Goal: Contribute content: Add original content to the website for others to see

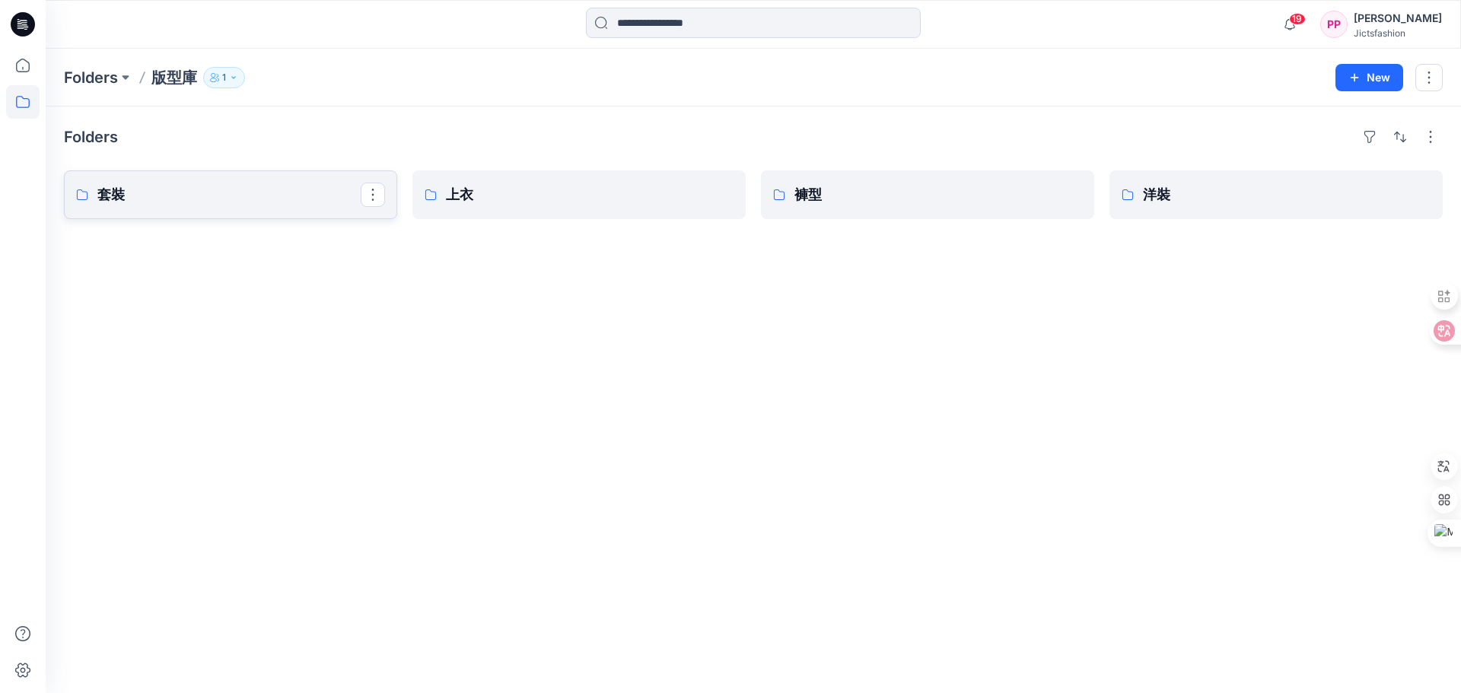
click at [214, 199] on p "套裝" at bounding box center [228, 194] width 263 height 21
type textarea "*******"
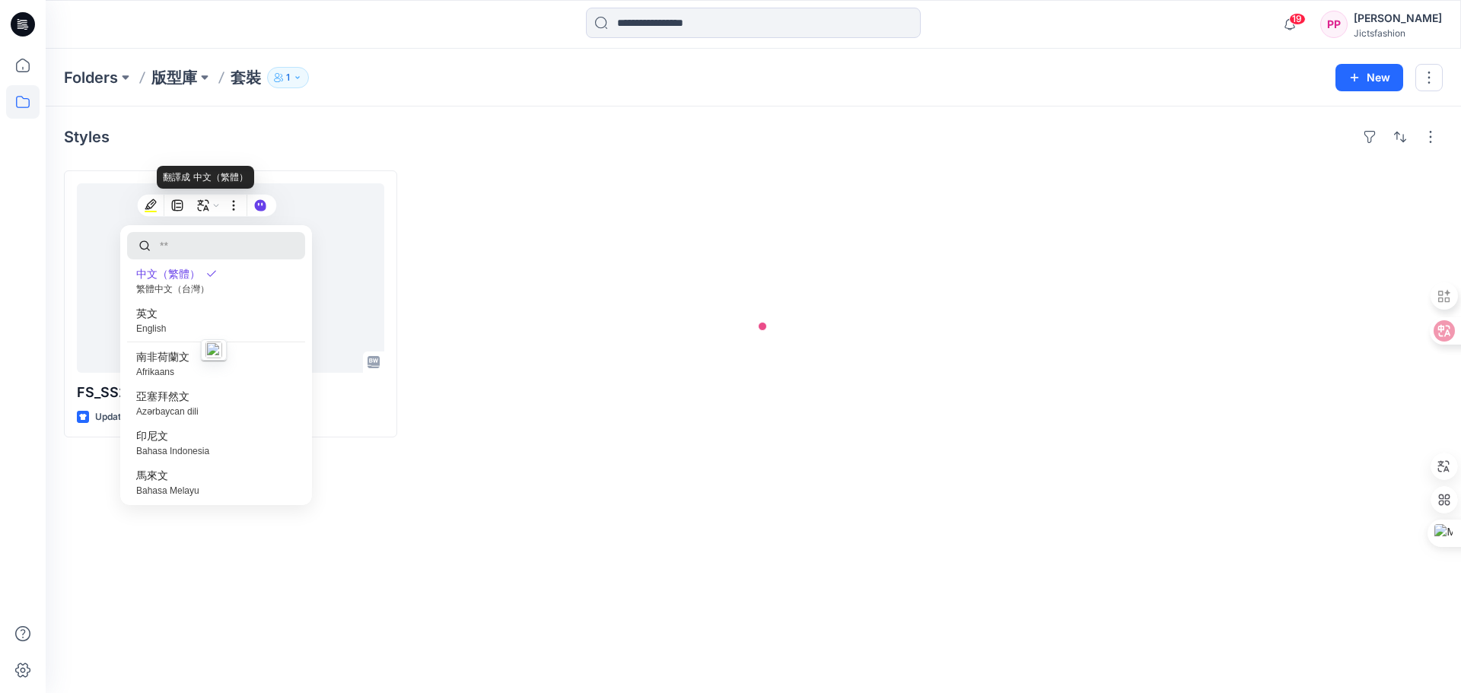
click at [482, 250] on div at bounding box center [578, 303] width 333 height 267
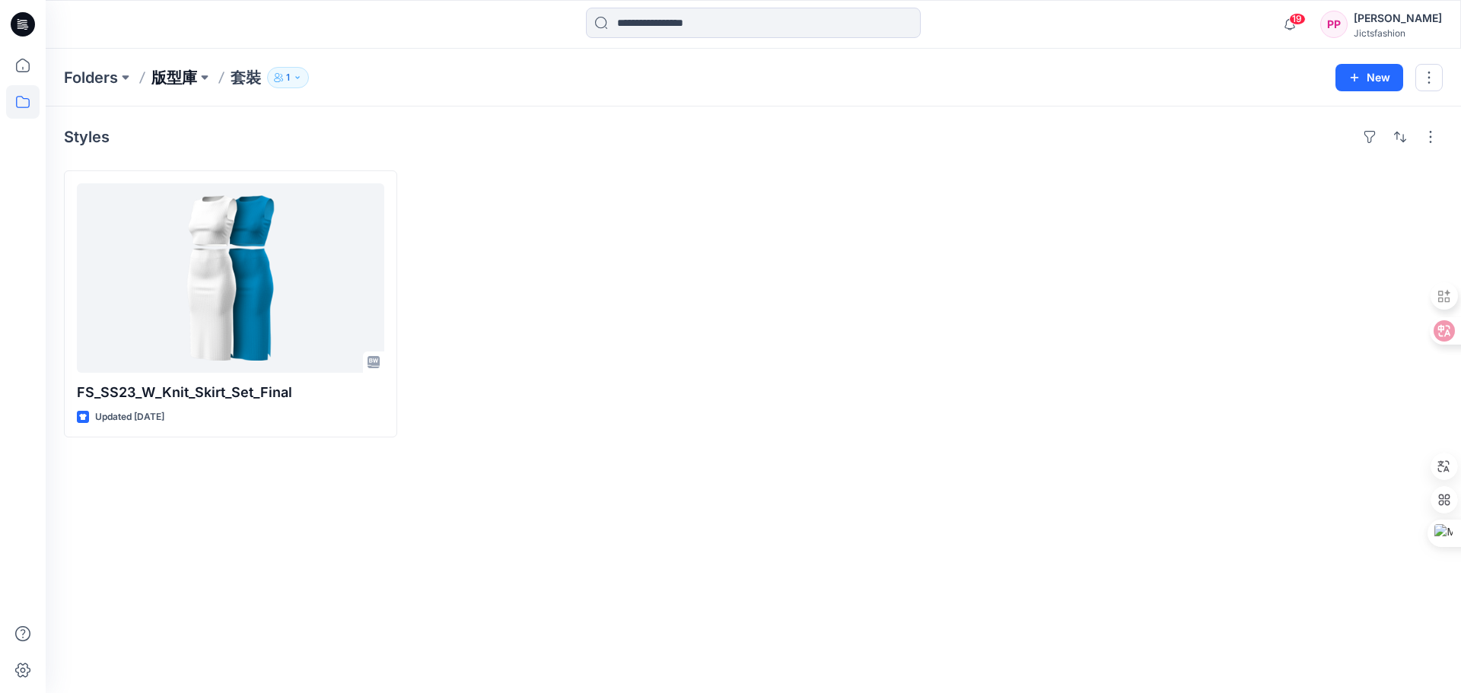
click at [173, 78] on p "版型庫" at bounding box center [174, 77] width 46 height 21
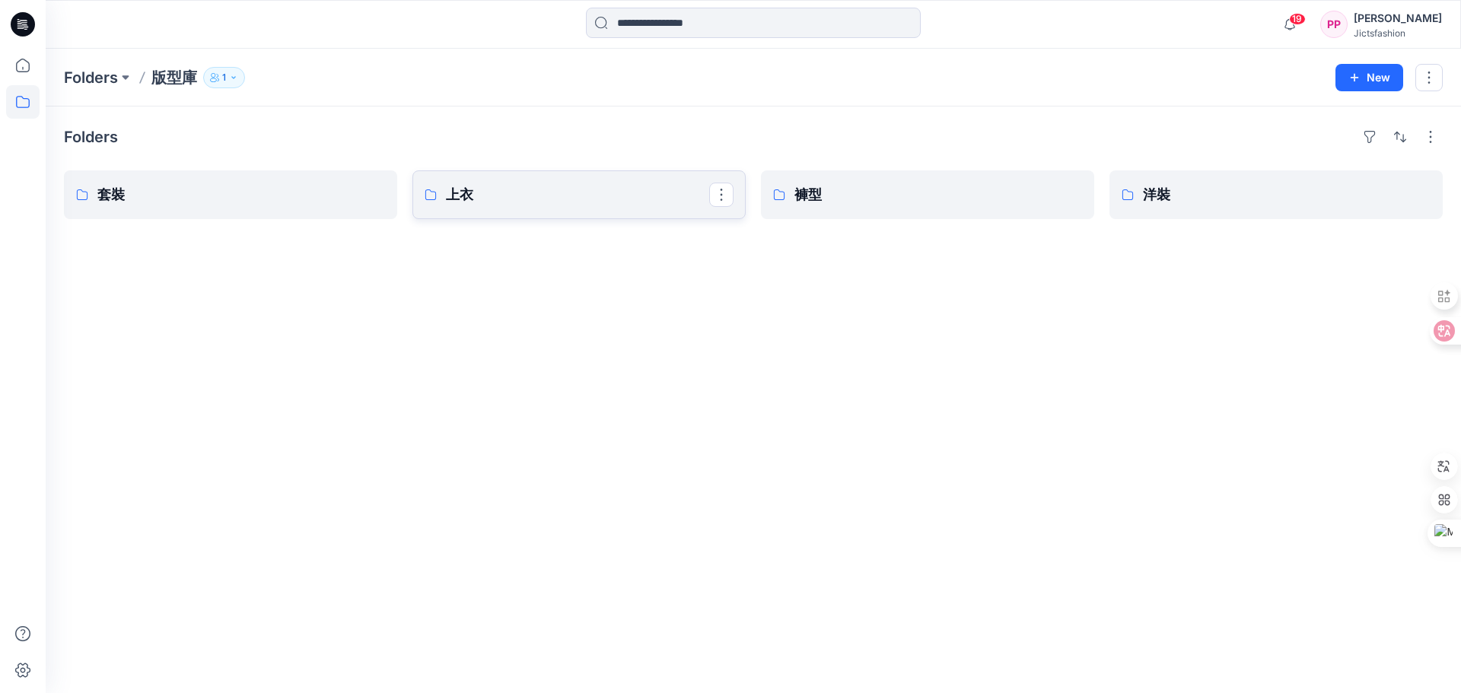
click at [523, 196] on p "上衣" at bounding box center [577, 194] width 263 height 21
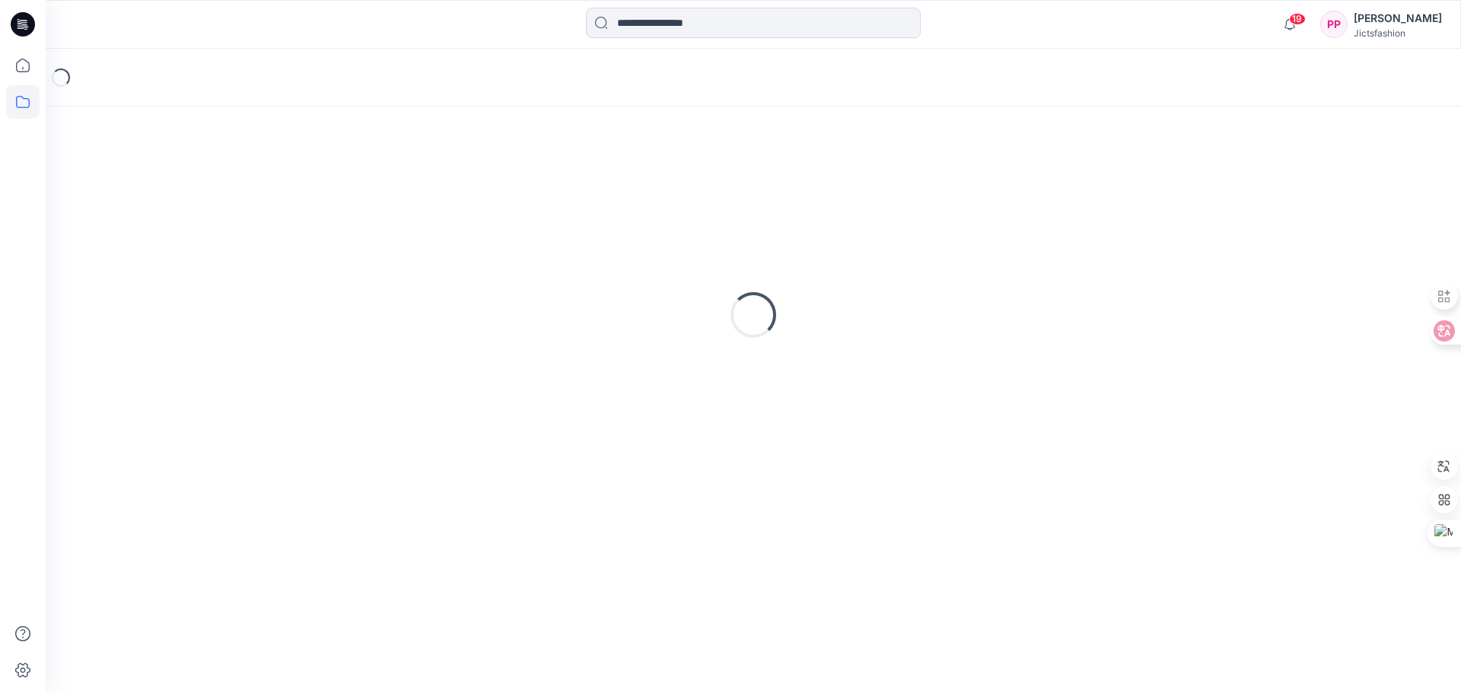
click at [523, 196] on div "Loading..." at bounding box center [753, 315] width 1378 height 380
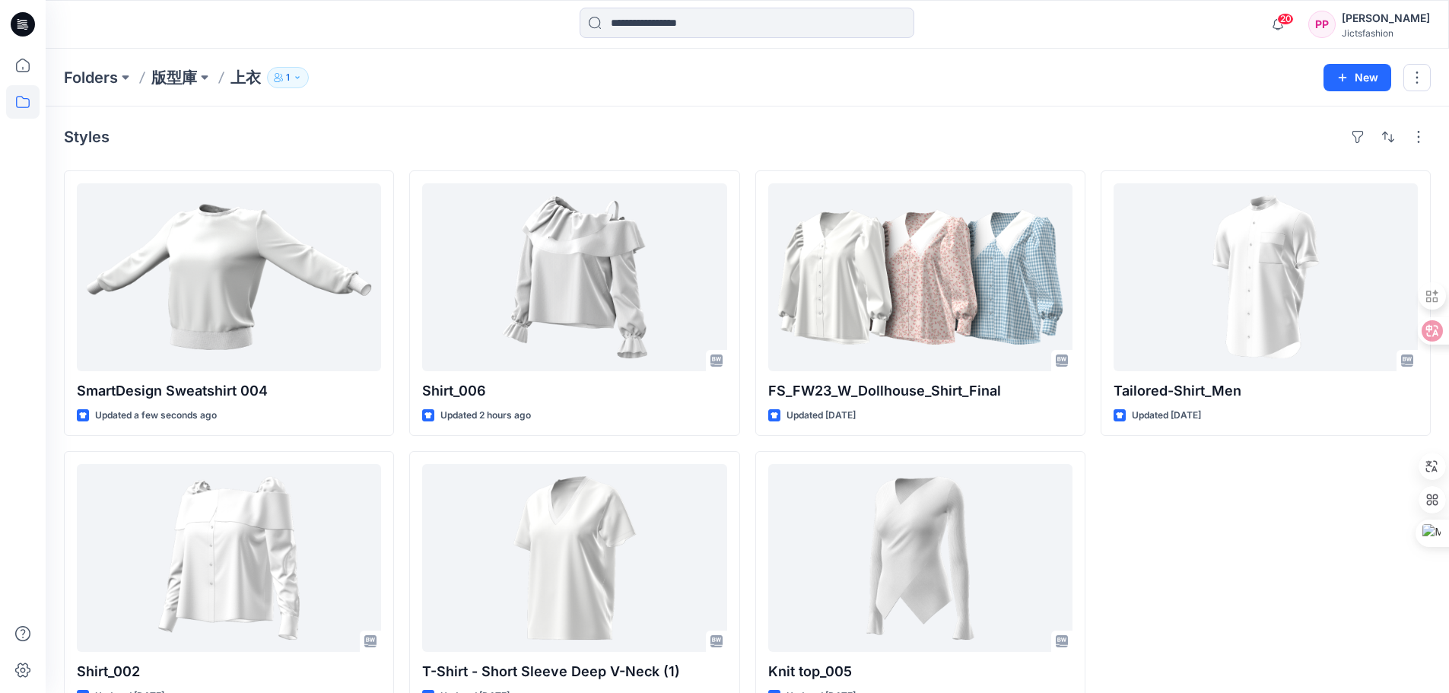
click at [669, 119] on div "Styles SmartDesign Sweatshirt 004 Updated a few seconds ago Shirt_002 Updated […" at bounding box center [748, 421] width 1404 height 628
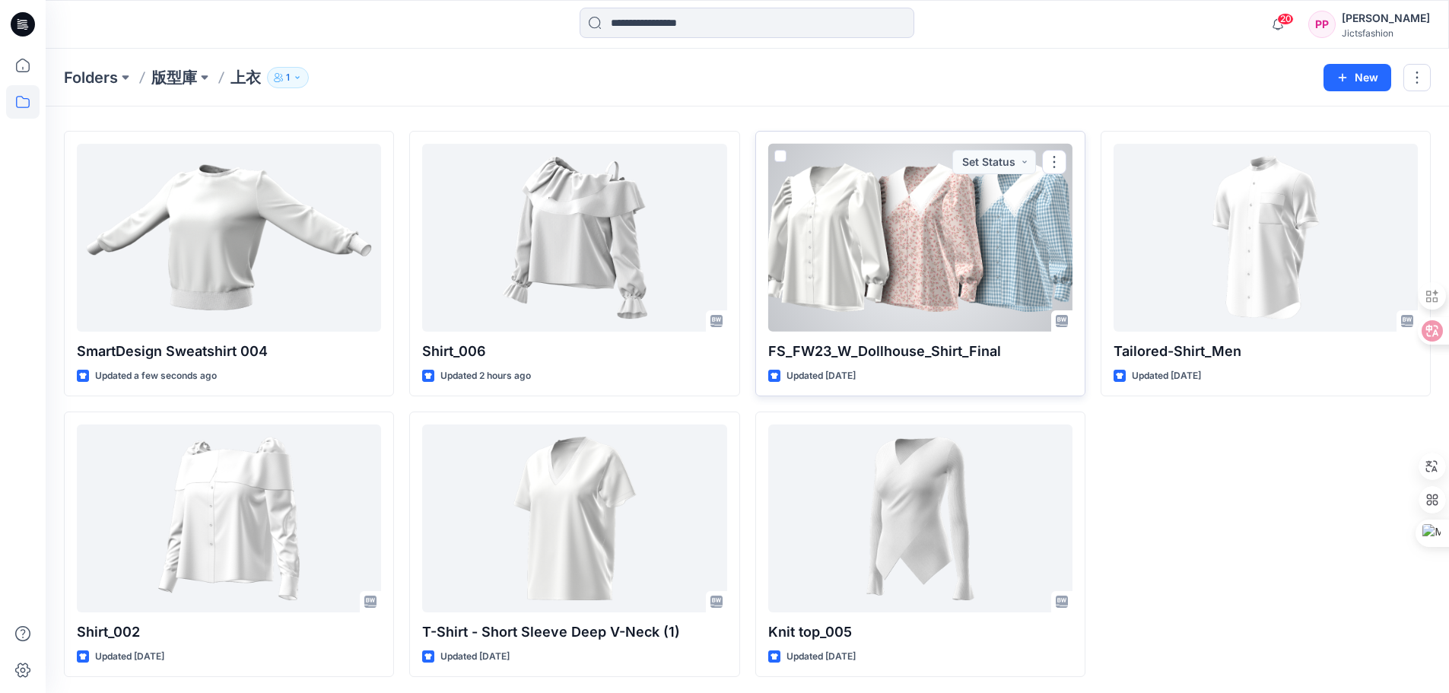
scroll to position [42, 0]
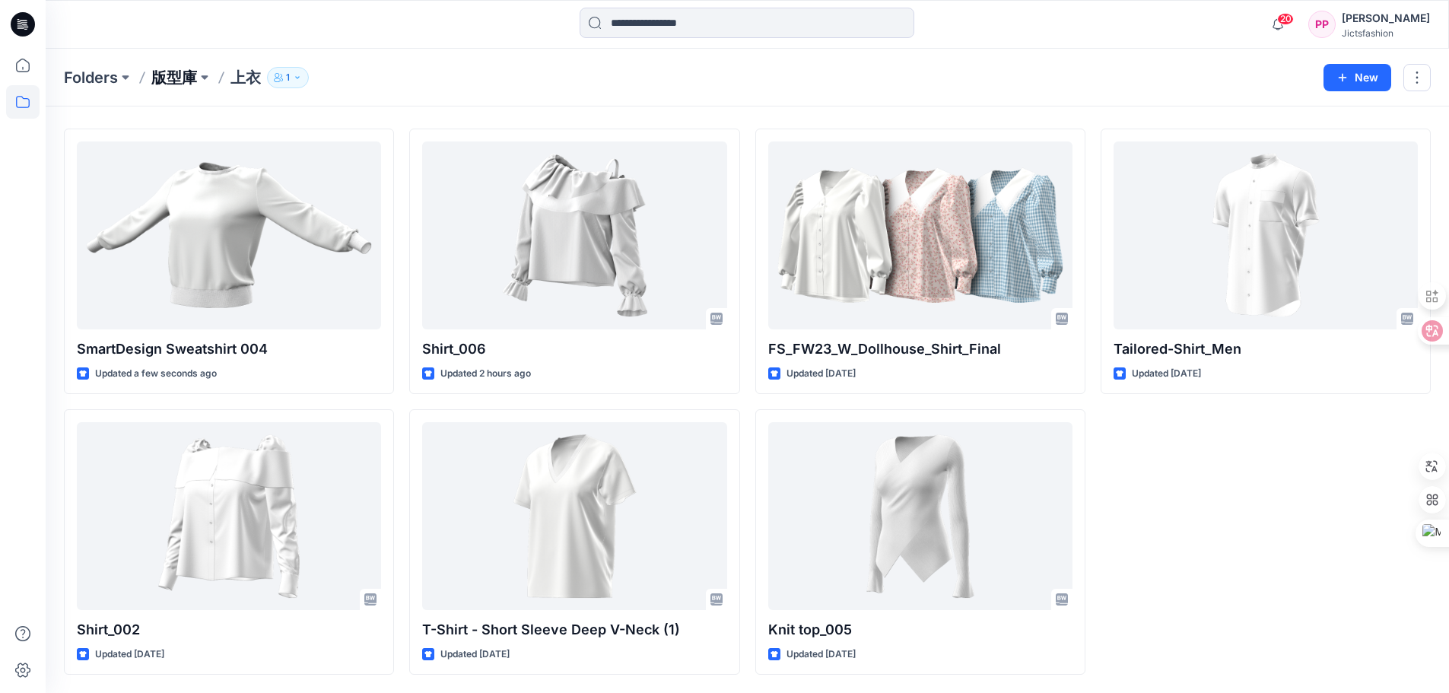
click at [183, 74] on p "版型庫" at bounding box center [174, 77] width 46 height 21
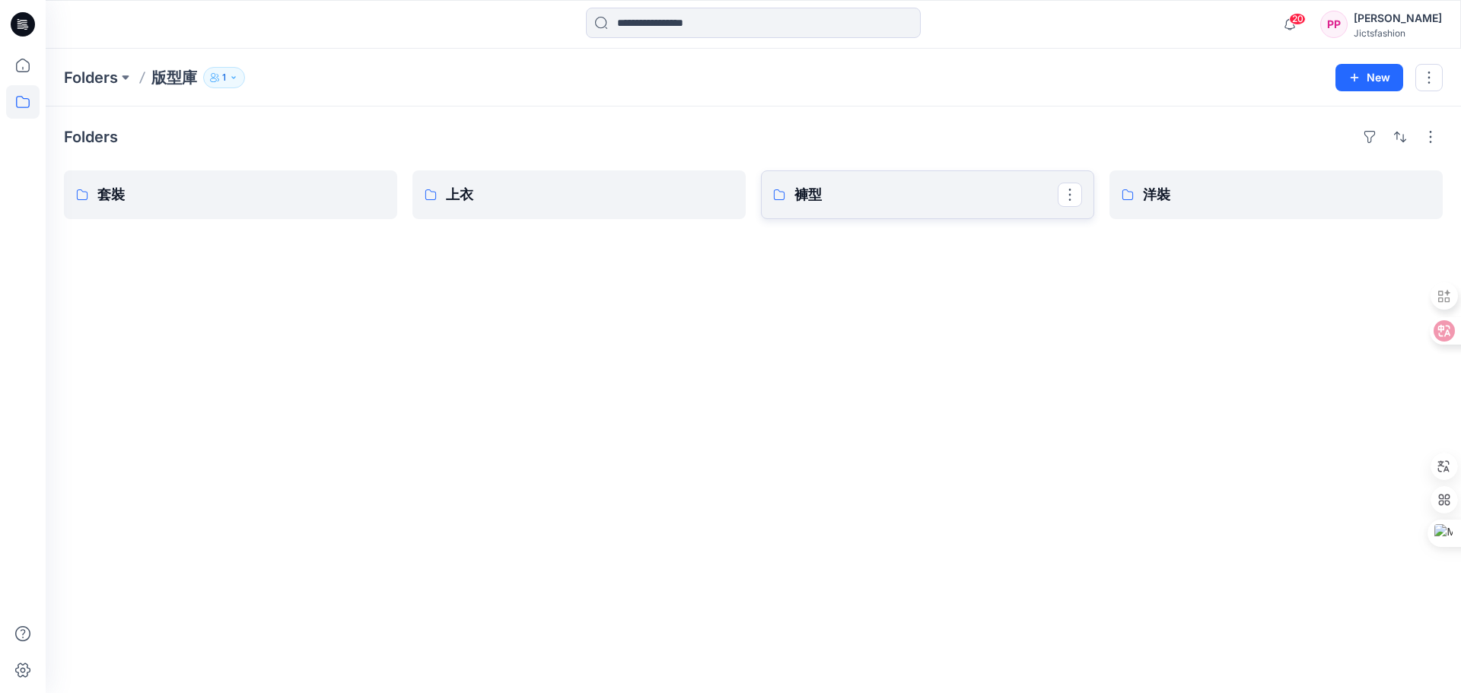
click at [873, 197] on p "褲型" at bounding box center [925, 194] width 263 height 21
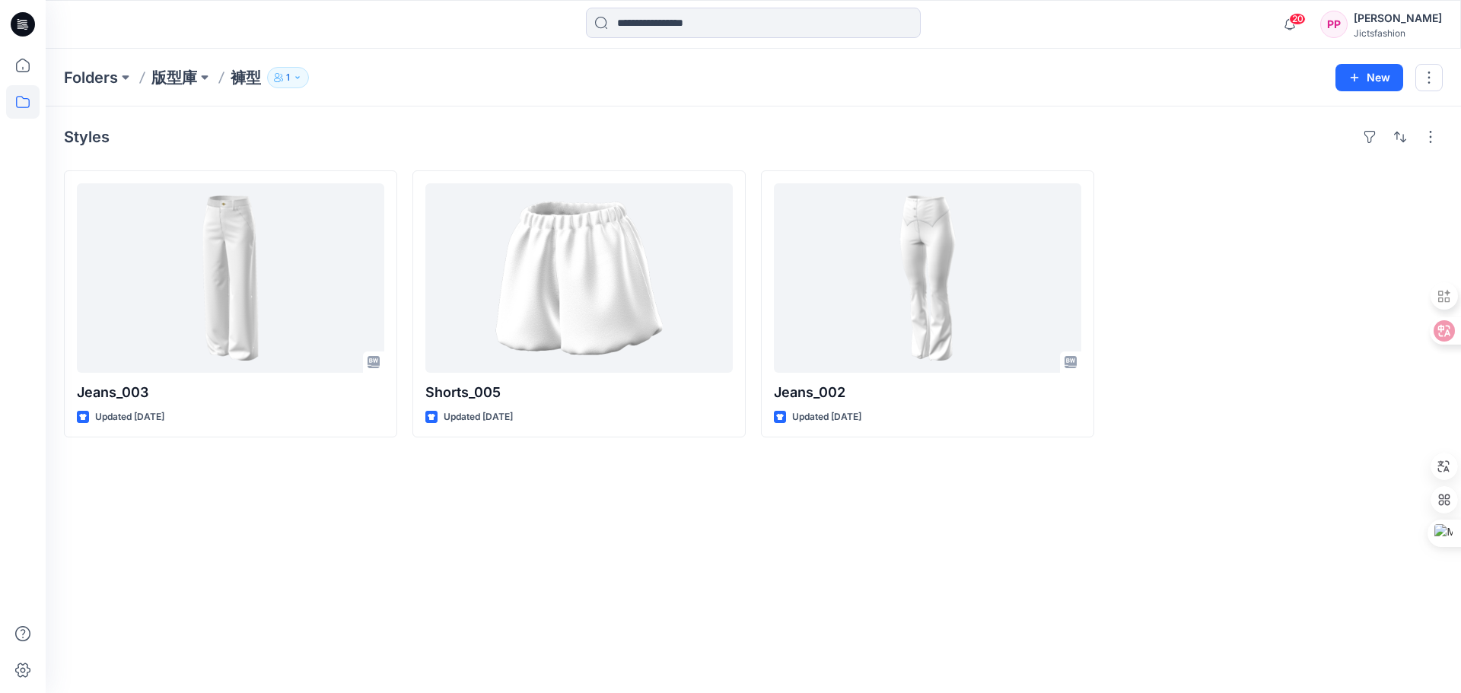
click at [247, 84] on p "褲型" at bounding box center [246, 77] width 30 height 21
click at [236, 78] on p "褲型" at bounding box center [246, 77] width 30 height 21
click at [189, 84] on p "版型庫" at bounding box center [174, 77] width 46 height 21
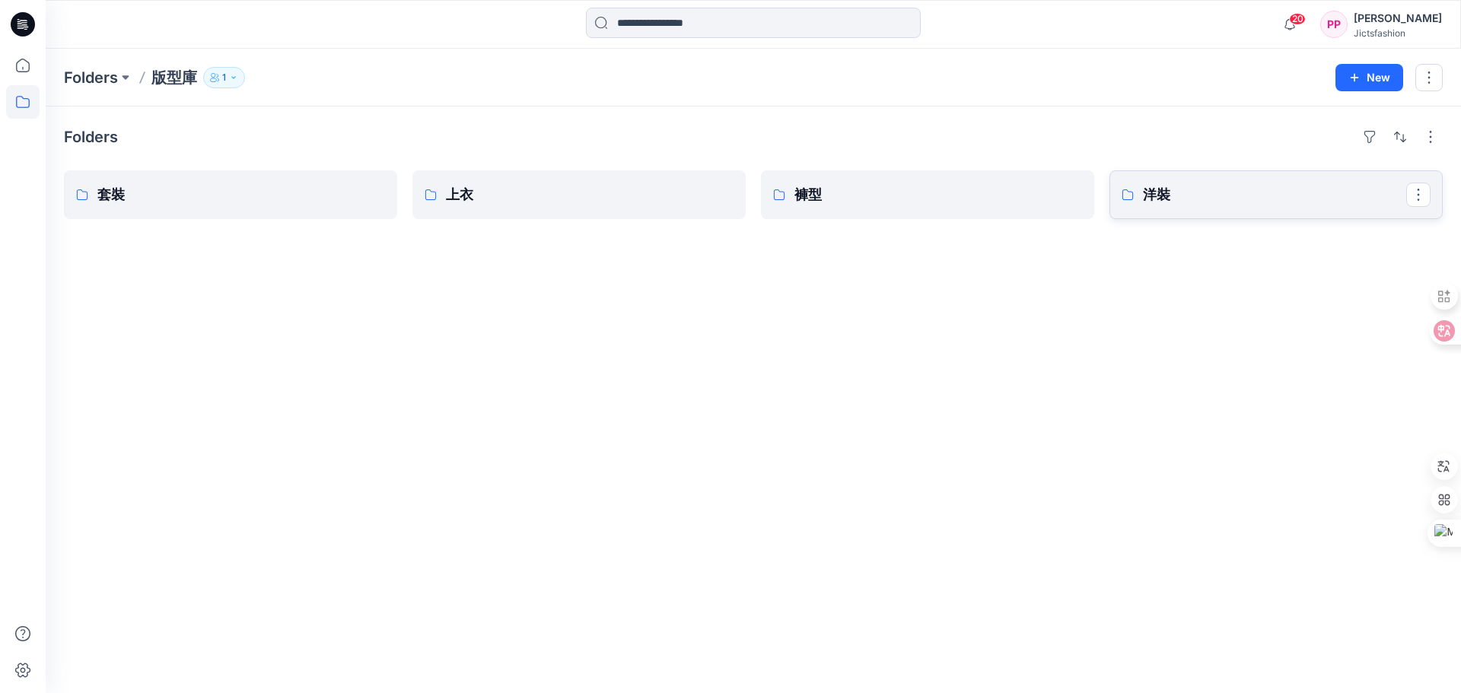
click at [1184, 190] on p "洋裝" at bounding box center [1274, 194] width 263 height 21
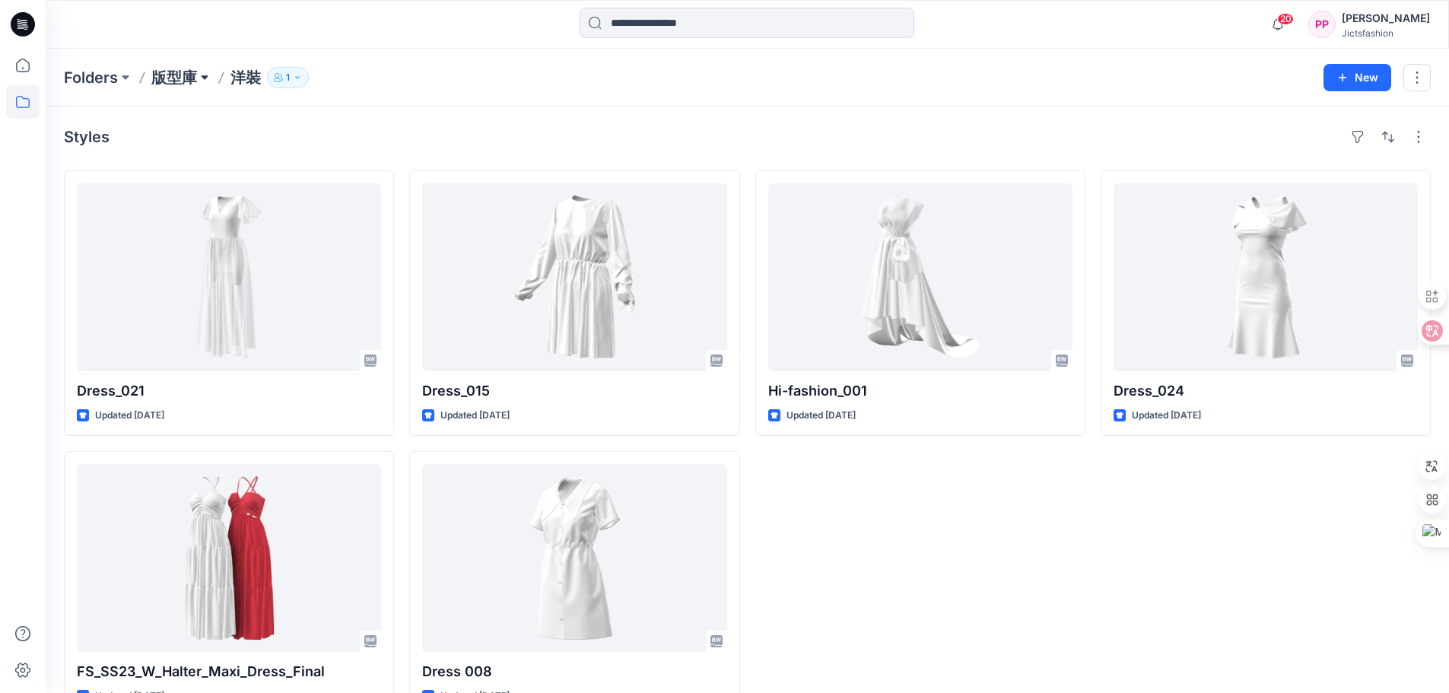
click at [205, 70] on button at bounding box center [204, 77] width 15 height 21
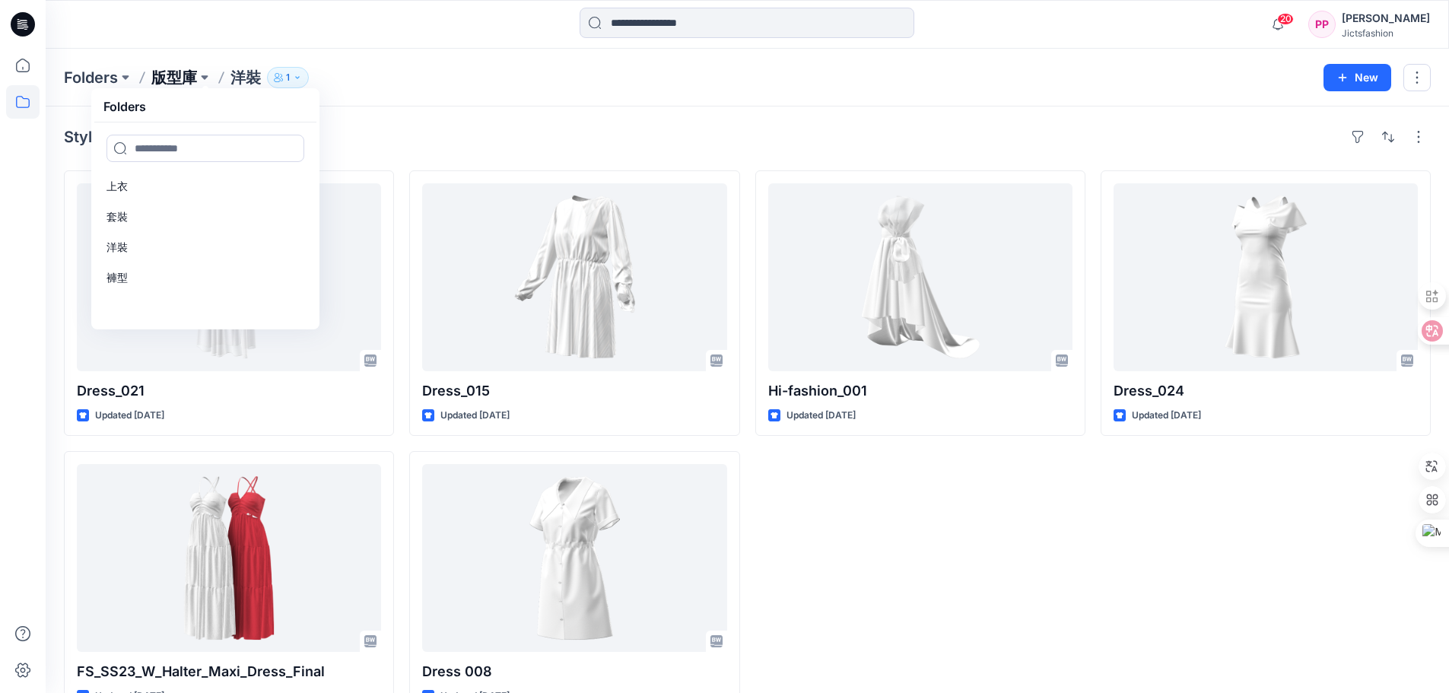
click at [173, 72] on p "版型庫" at bounding box center [174, 77] width 46 height 21
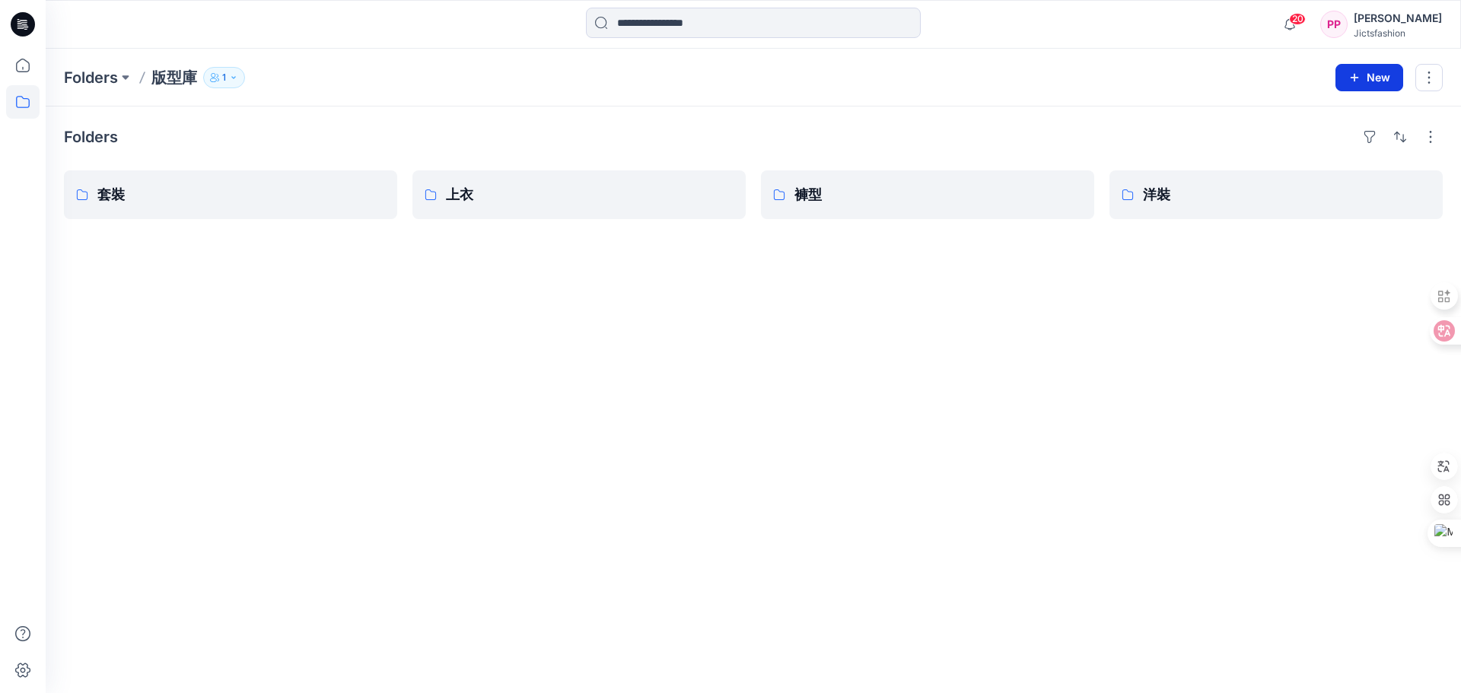
click at [1346, 78] on button "New" at bounding box center [1369, 77] width 68 height 27
click at [1359, 110] on button "New Style" at bounding box center [1334, 115] width 131 height 30
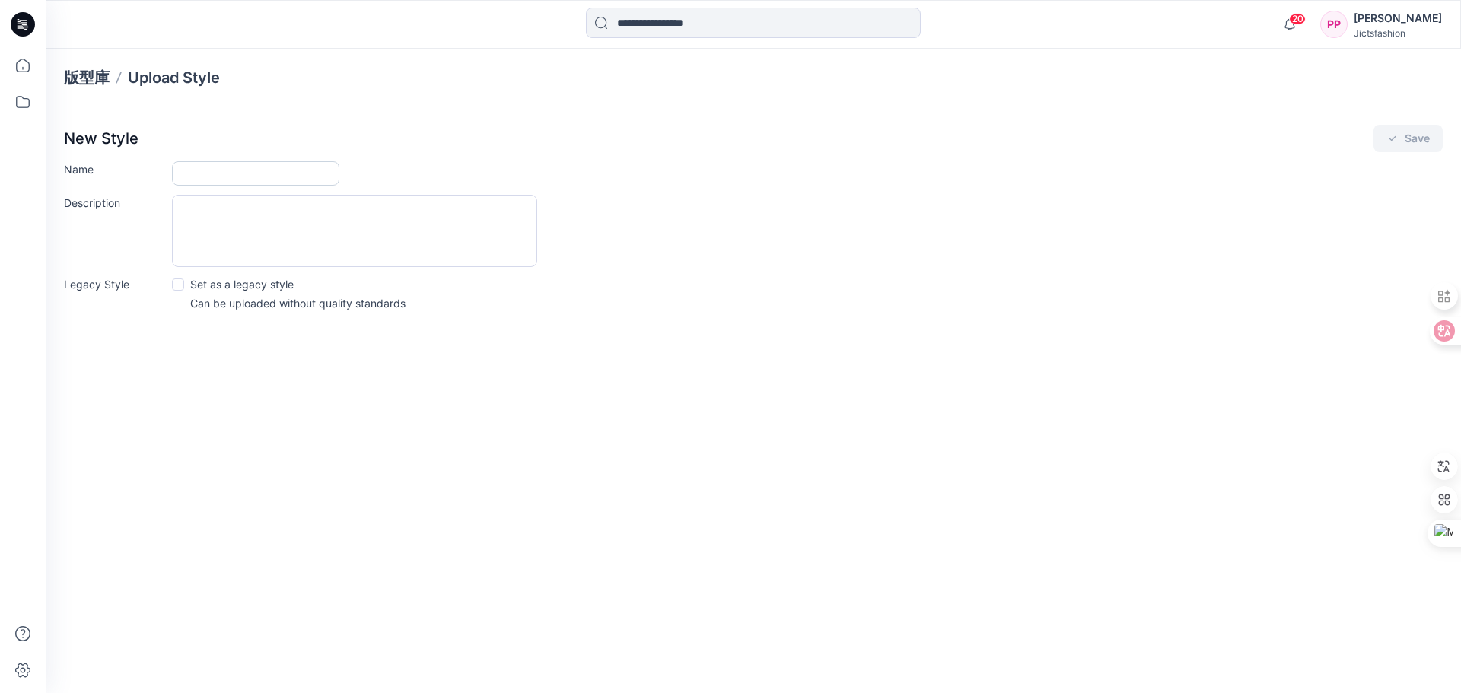
click at [248, 178] on input "Name" at bounding box center [255, 173] width 167 height 24
type input "**"
click at [1408, 132] on button "Save" at bounding box center [1407, 138] width 69 height 27
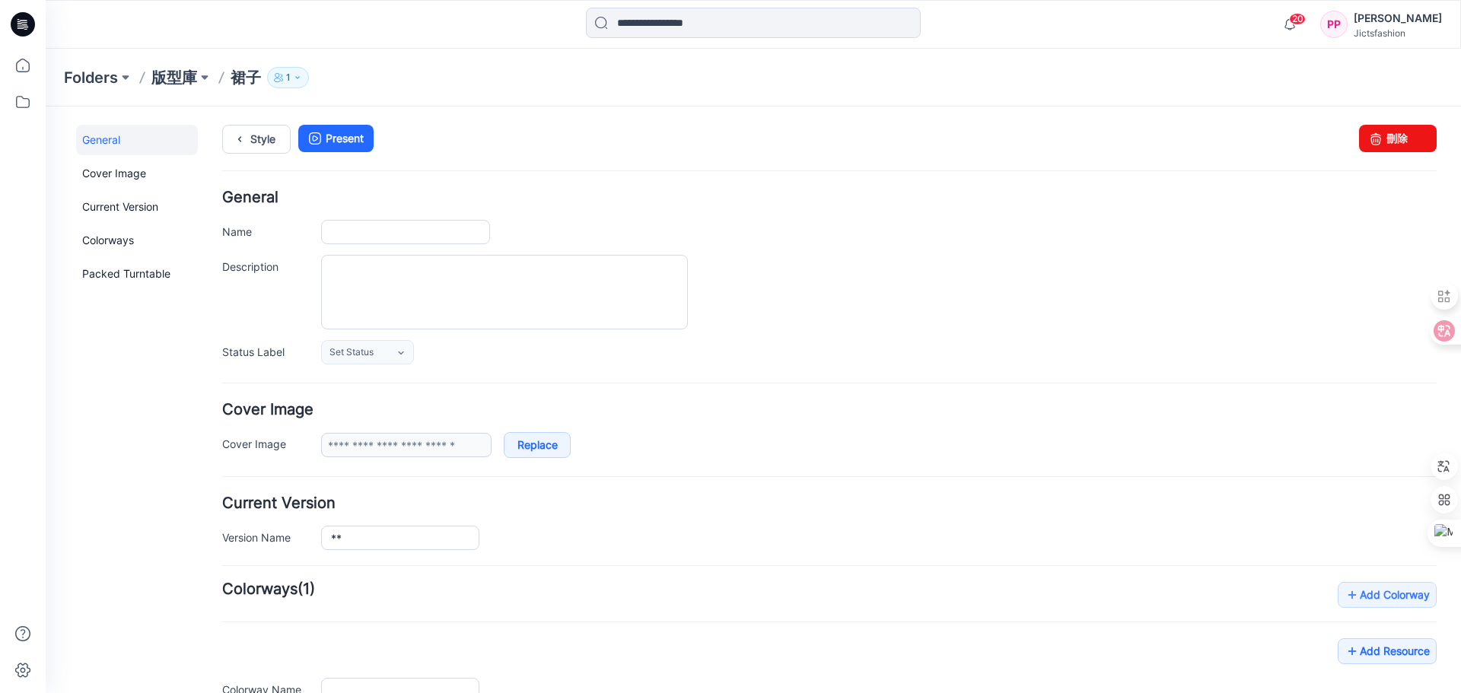
type input "**"
type input "**********"
click at [154, 70] on p "版型庫" at bounding box center [174, 77] width 46 height 21
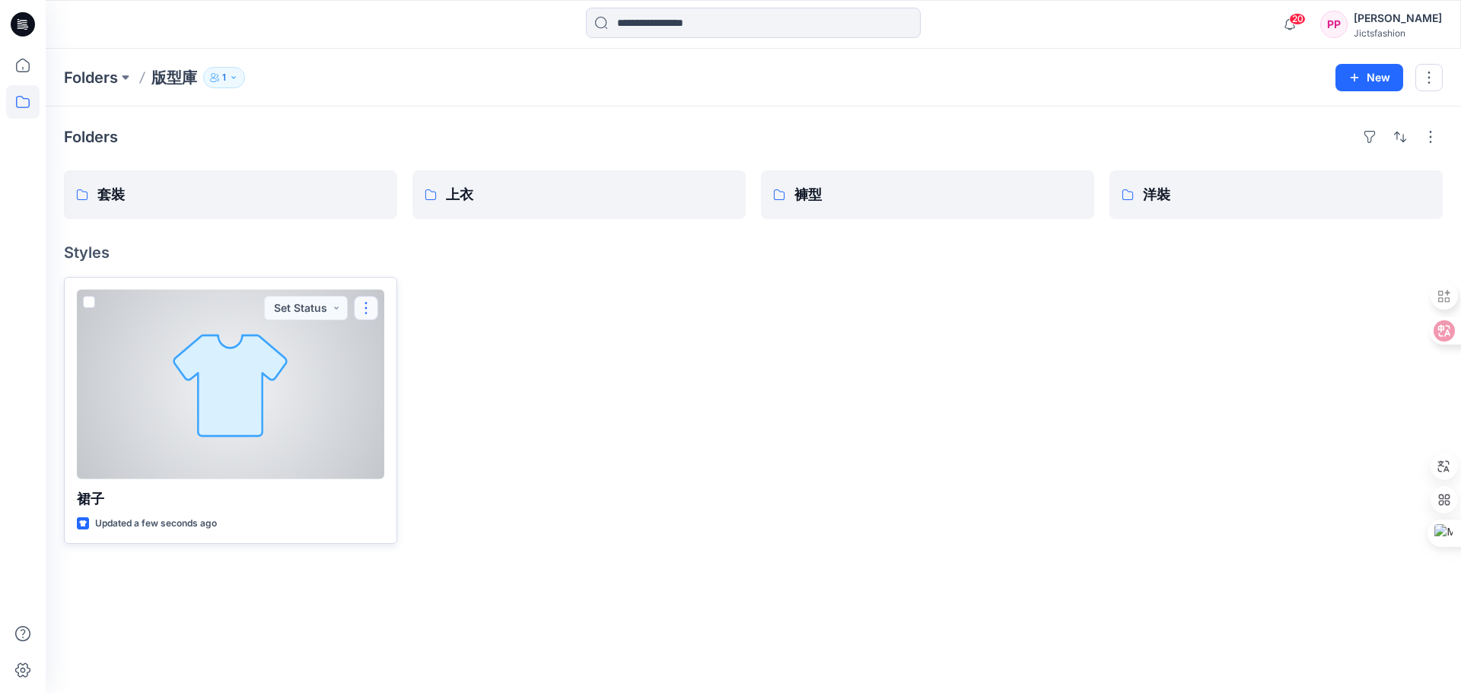
click at [369, 305] on button "button" at bounding box center [366, 308] width 24 height 24
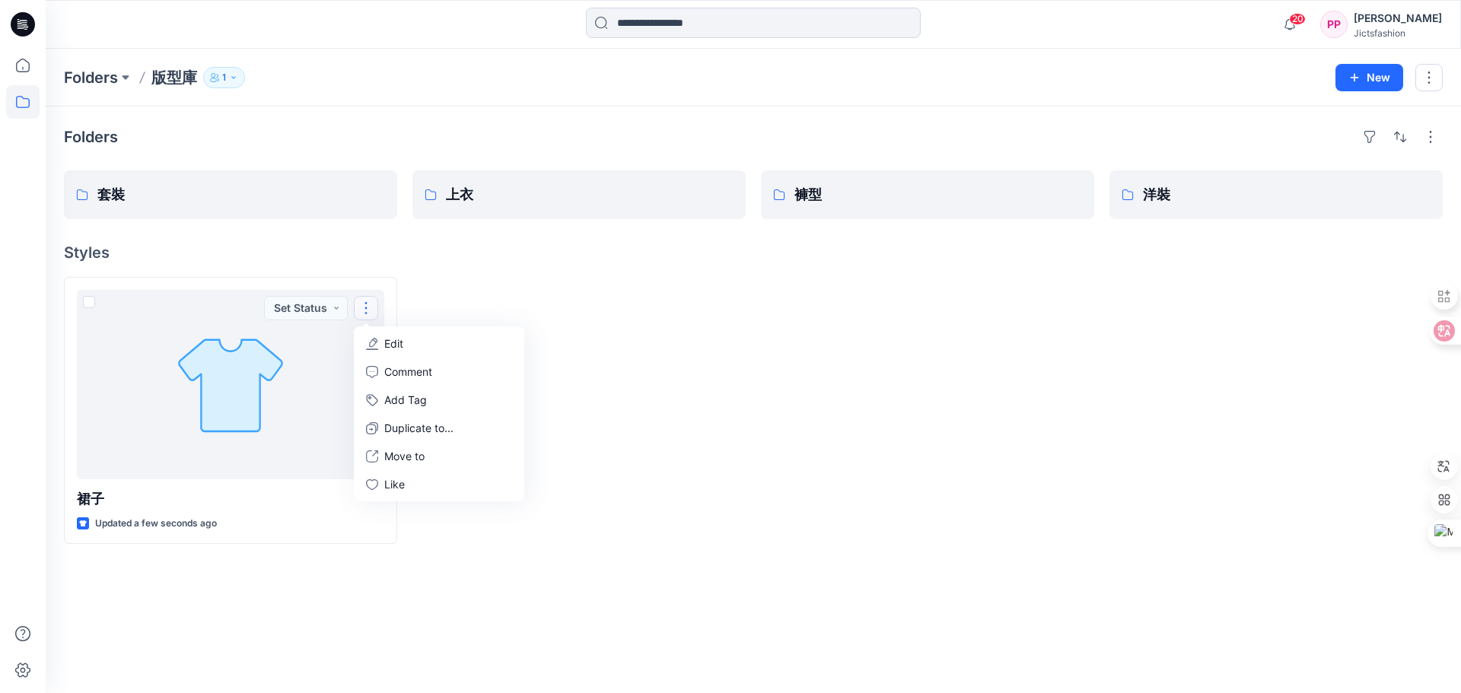
click at [576, 342] on div at bounding box center [578, 410] width 333 height 267
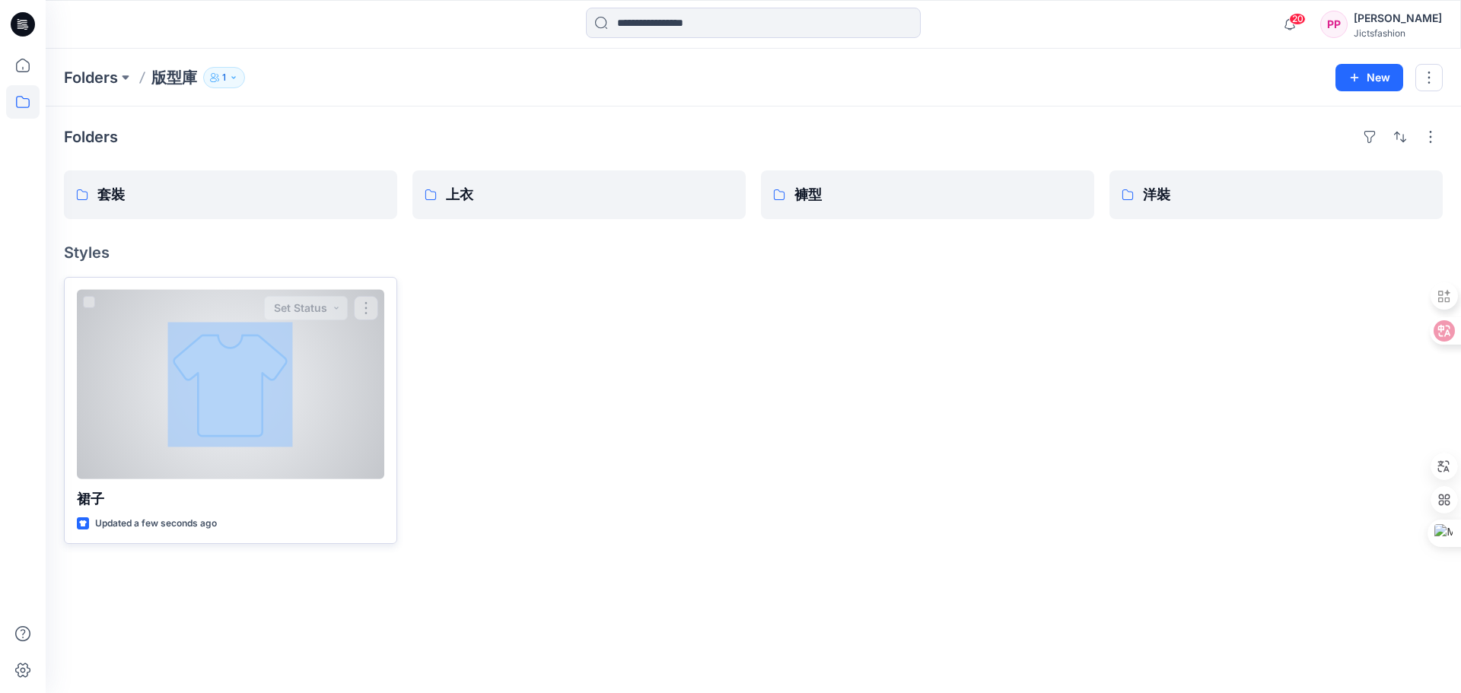
drag, startPoint x: 459, startPoint y: 259, endPoint x: 293, endPoint y: 376, distance: 203.0
click at [293, 376] on div "Folders 套裝 上衣 褲型 洋裝 Styles 裙子 Updated a few seconds ago Set Status" at bounding box center [753, 400] width 1415 height 587
click at [380, 306] on div at bounding box center [230, 384] width 307 height 189
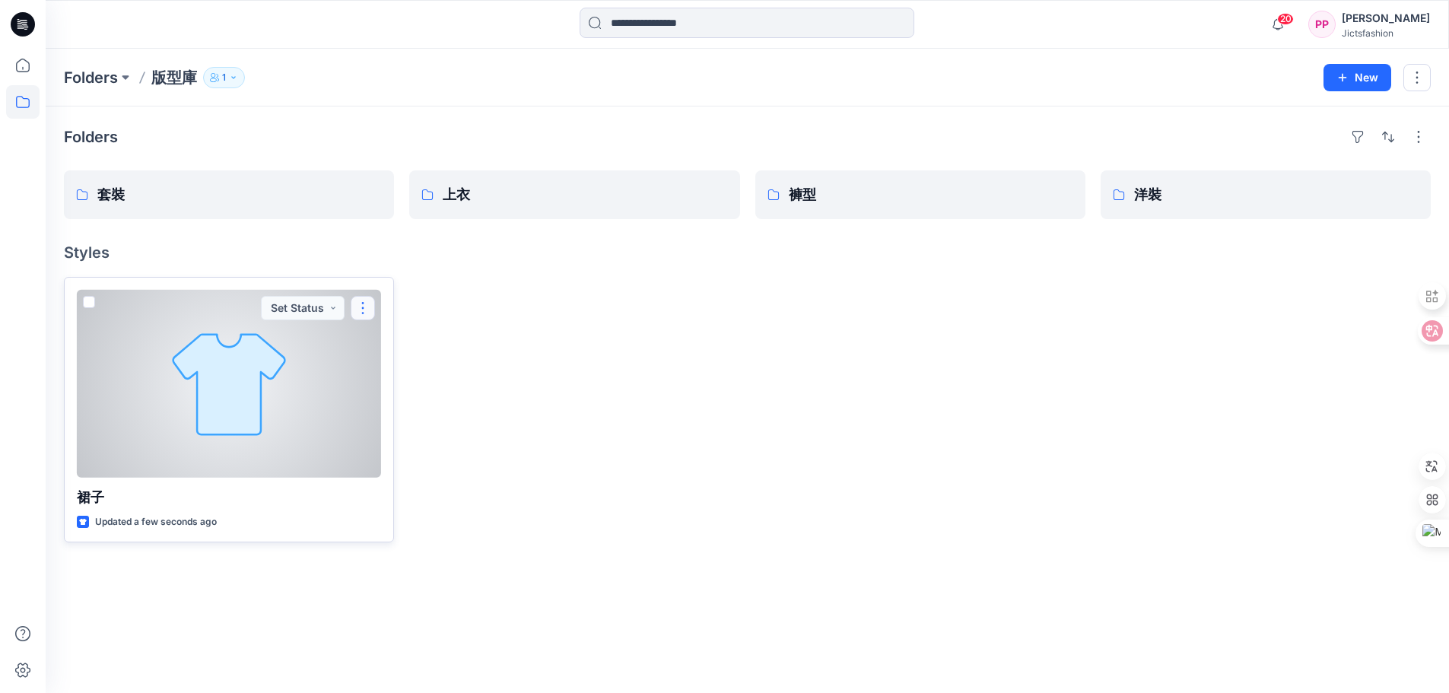
click at [361, 310] on button "button" at bounding box center [363, 308] width 24 height 24
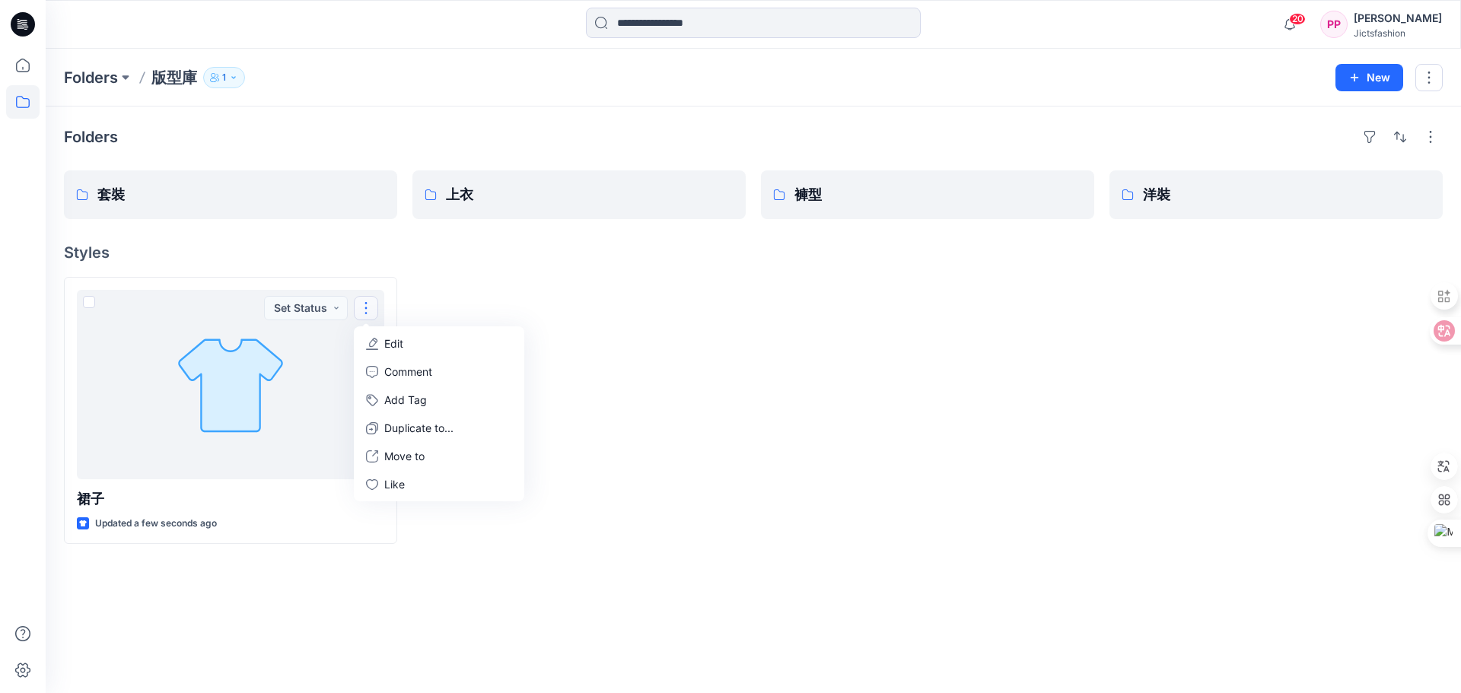
click at [1446, 59] on div "Folders 版型庫 1 New" at bounding box center [753, 78] width 1415 height 58
click at [1429, 66] on button "button" at bounding box center [1428, 77] width 27 height 27
click at [1356, 272] on div "Folders 套裝 上衣 褲型 洋裝 Styles 裙子 Updated a few seconds ago" at bounding box center [753, 400] width 1415 height 587
click at [1416, 77] on button "button" at bounding box center [1428, 77] width 27 height 27
drag, startPoint x: 1320, startPoint y: 307, endPoint x: 1324, endPoint y: 292, distance: 15.9
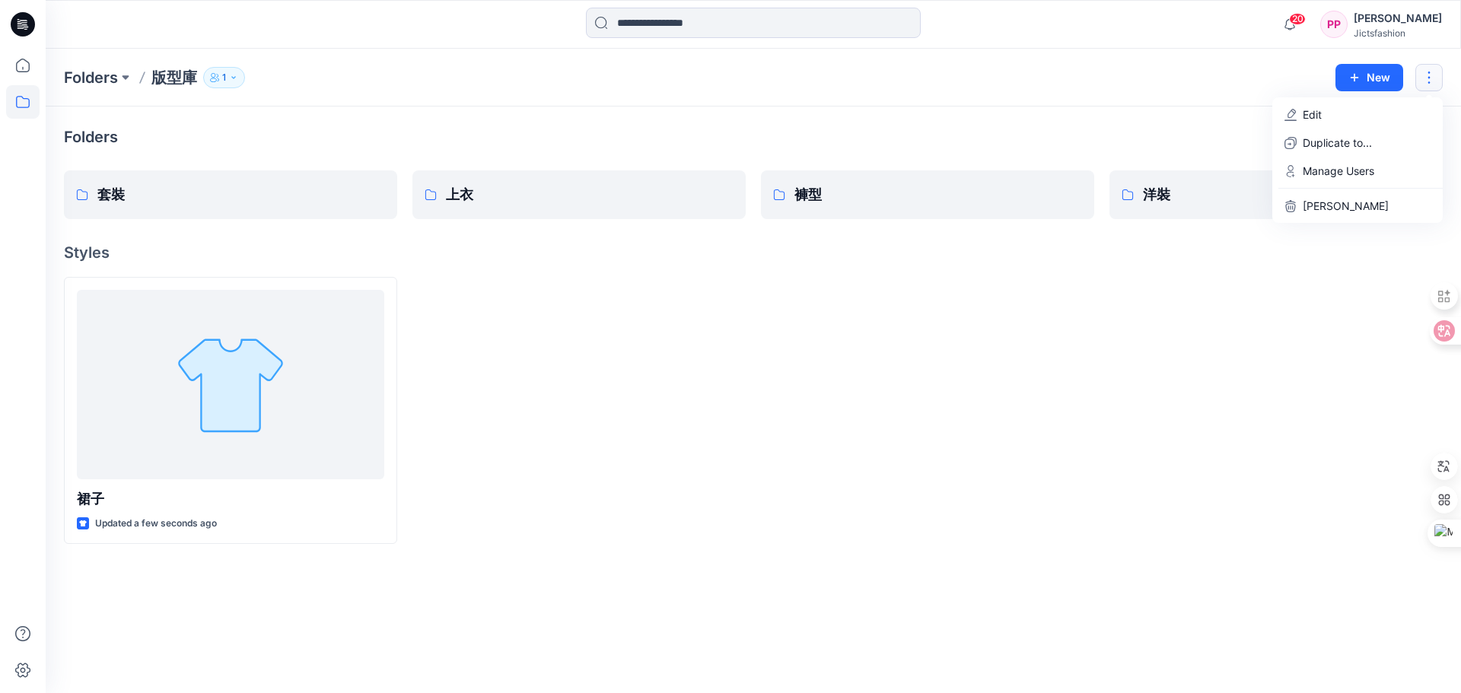
click at [1321, 295] on div at bounding box center [1275, 410] width 333 height 267
click at [1428, 146] on button "button" at bounding box center [1430, 137] width 24 height 24
click at [1425, 92] on div "Folders 版型庫 1 New" at bounding box center [753, 78] width 1415 height 58
click at [1437, 70] on button "button" at bounding box center [1428, 77] width 27 height 27
click at [1382, 202] on button "[PERSON_NAME]" at bounding box center [1357, 206] width 164 height 28
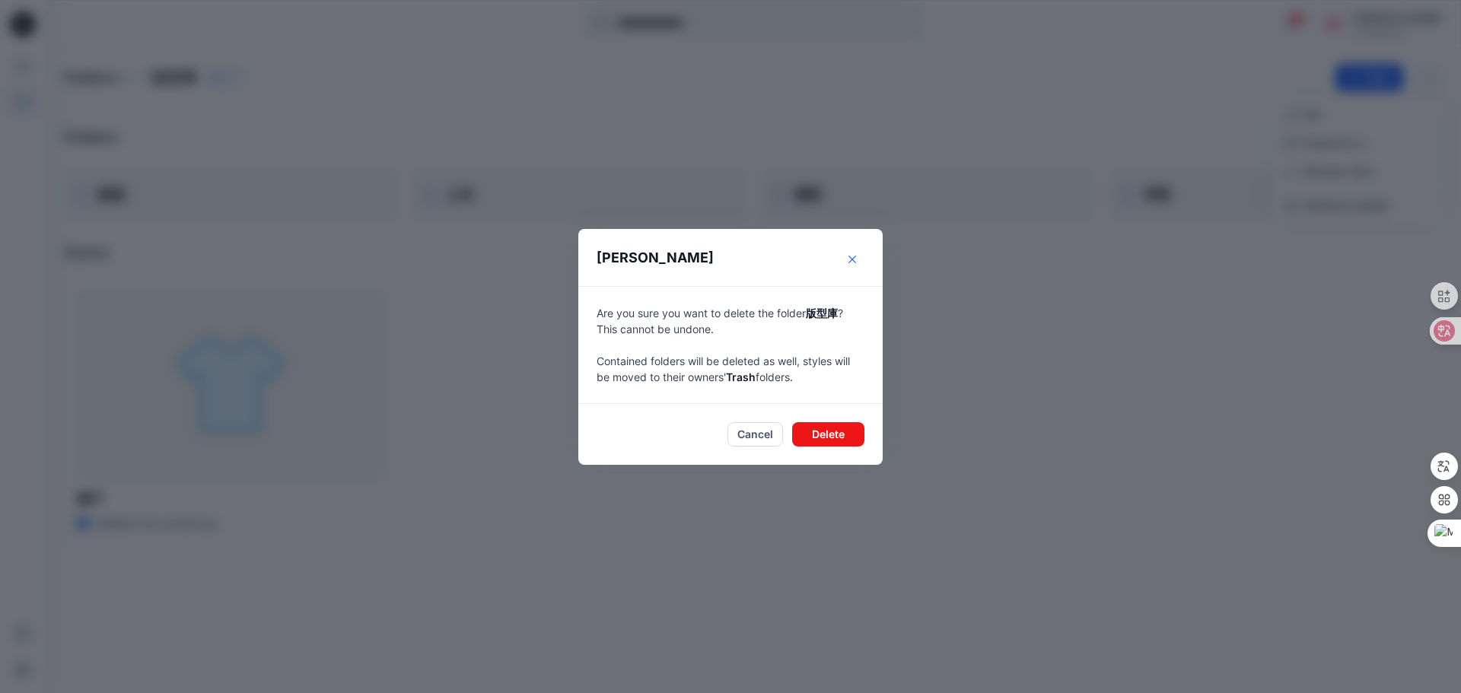
click at [851, 251] on button "Close" at bounding box center [852, 259] width 24 height 24
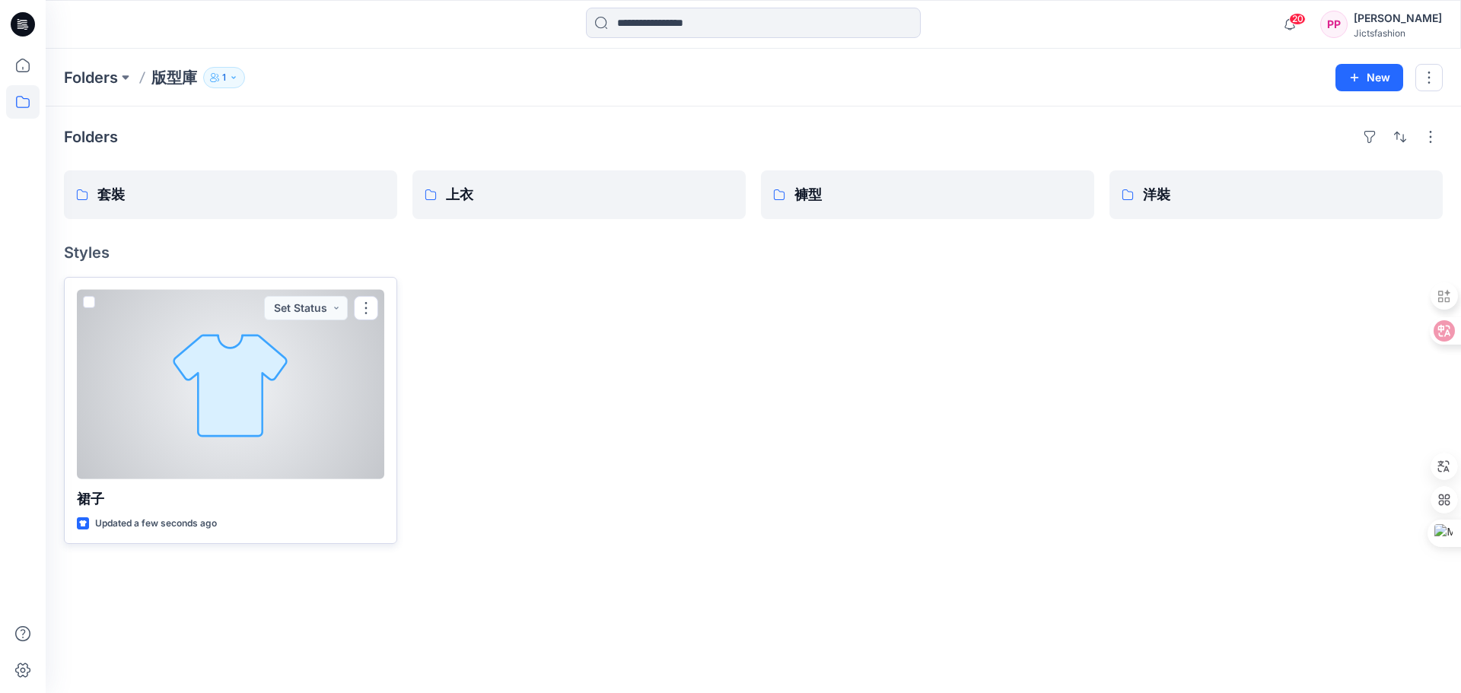
click at [303, 389] on div at bounding box center [230, 384] width 307 height 189
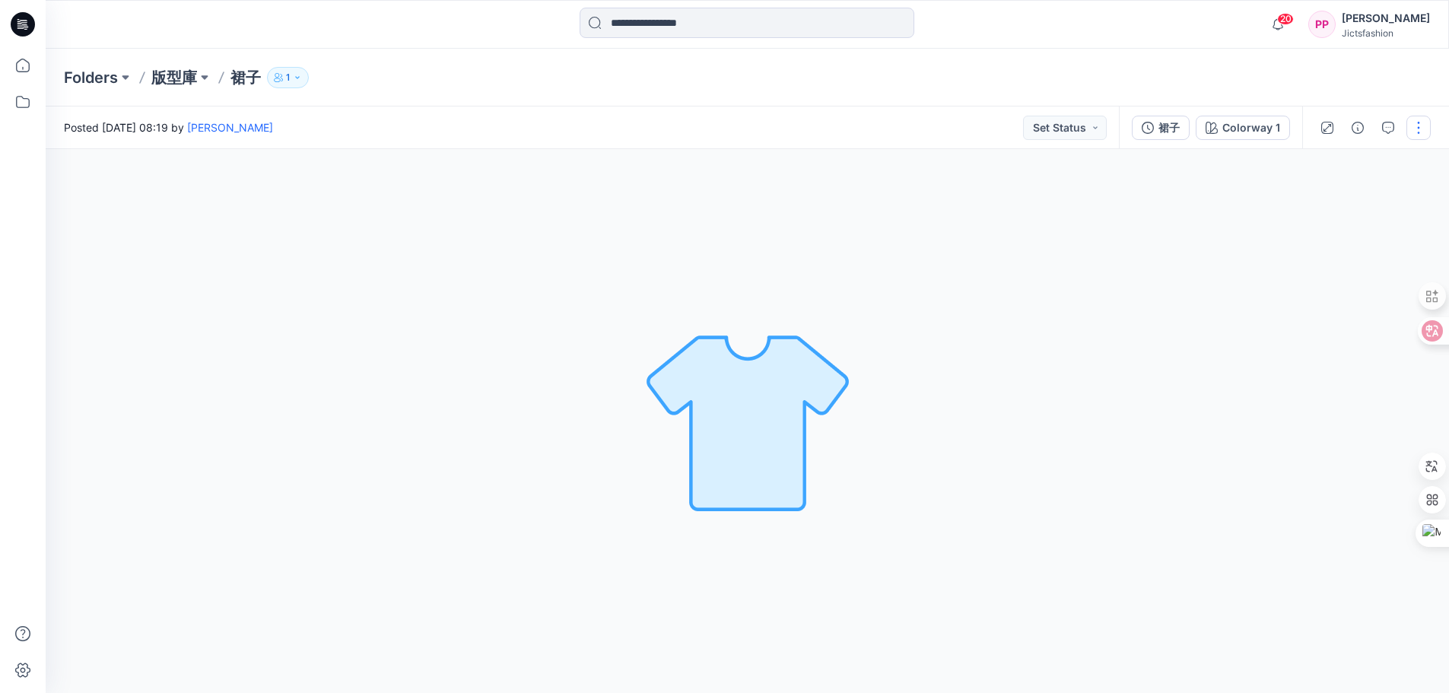
click at [1417, 124] on button "button" at bounding box center [1419, 128] width 24 height 24
click at [1232, 267] on div "Colorway 1 Loading... Material Properties Loading..." at bounding box center [753, 421] width 1415 height 544
click at [176, 76] on p "版型庫" at bounding box center [174, 77] width 46 height 21
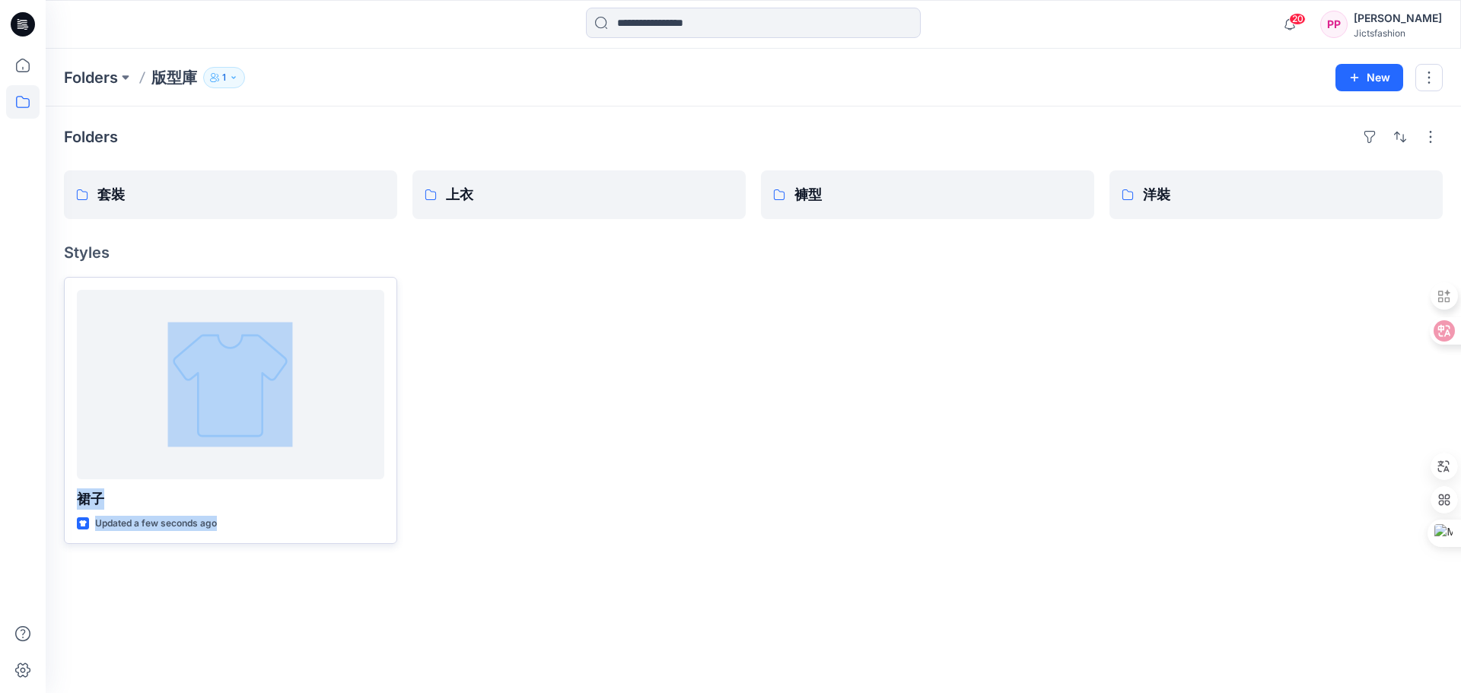
drag, startPoint x: 503, startPoint y: 366, endPoint x: 384, endPoint y: 346, distance: 120.3
click at [392, 385] on div "裙子 Updated a few seconds ago" at bounding box center [753, 410] width 1378 height 267
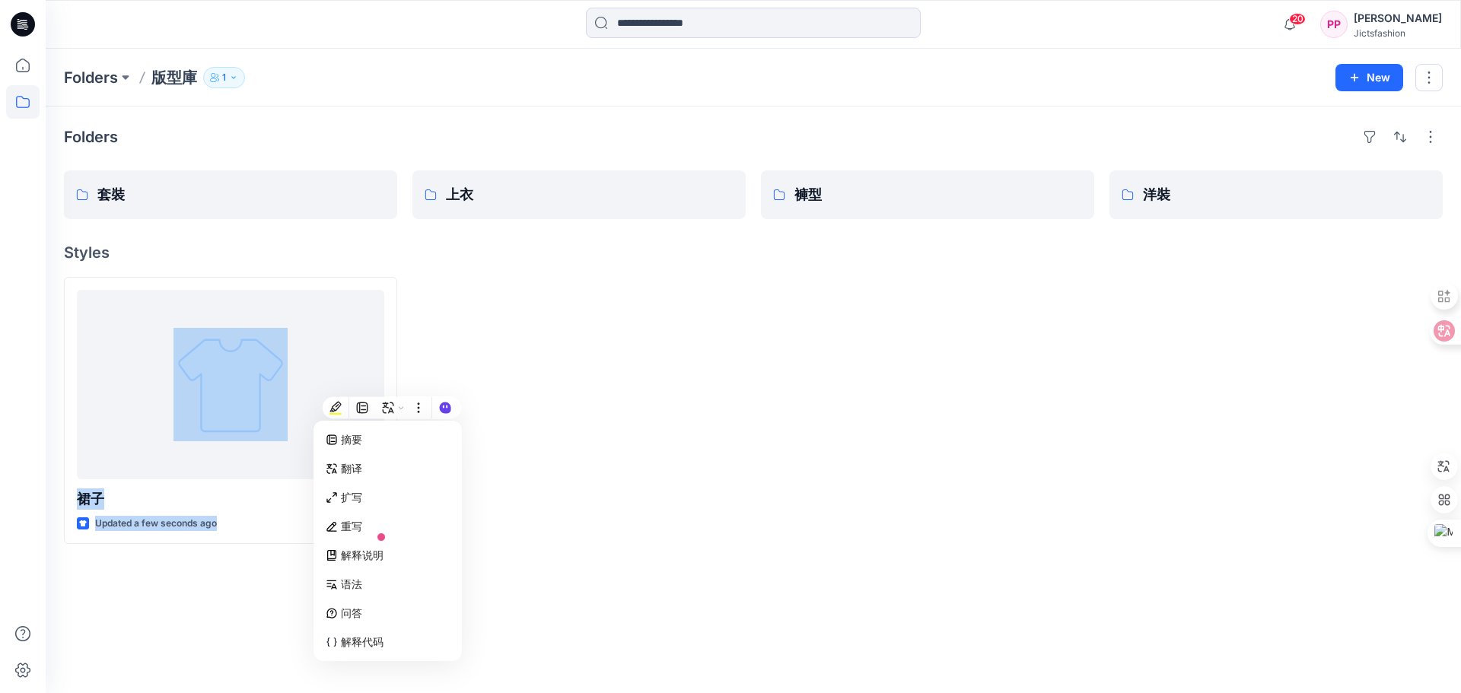
drag, startPoint x: 526, startPoint y: 498, endPoint x: 519, endPoint y: 468, distance: 30.6
click at [527, 498] on div at bounding box center [578, 410] width 333 height 267
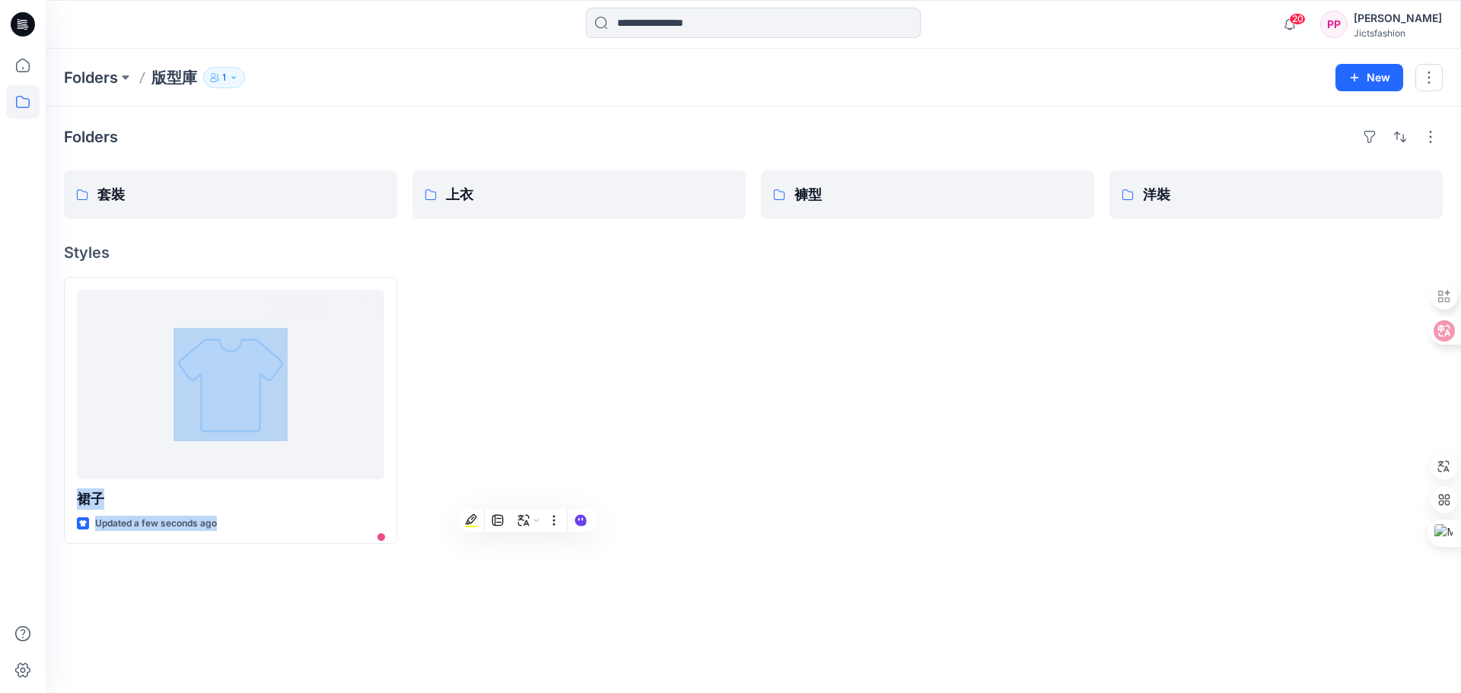
click at [431, 289] on div at bounding box center [578, 410] width 333 height 267
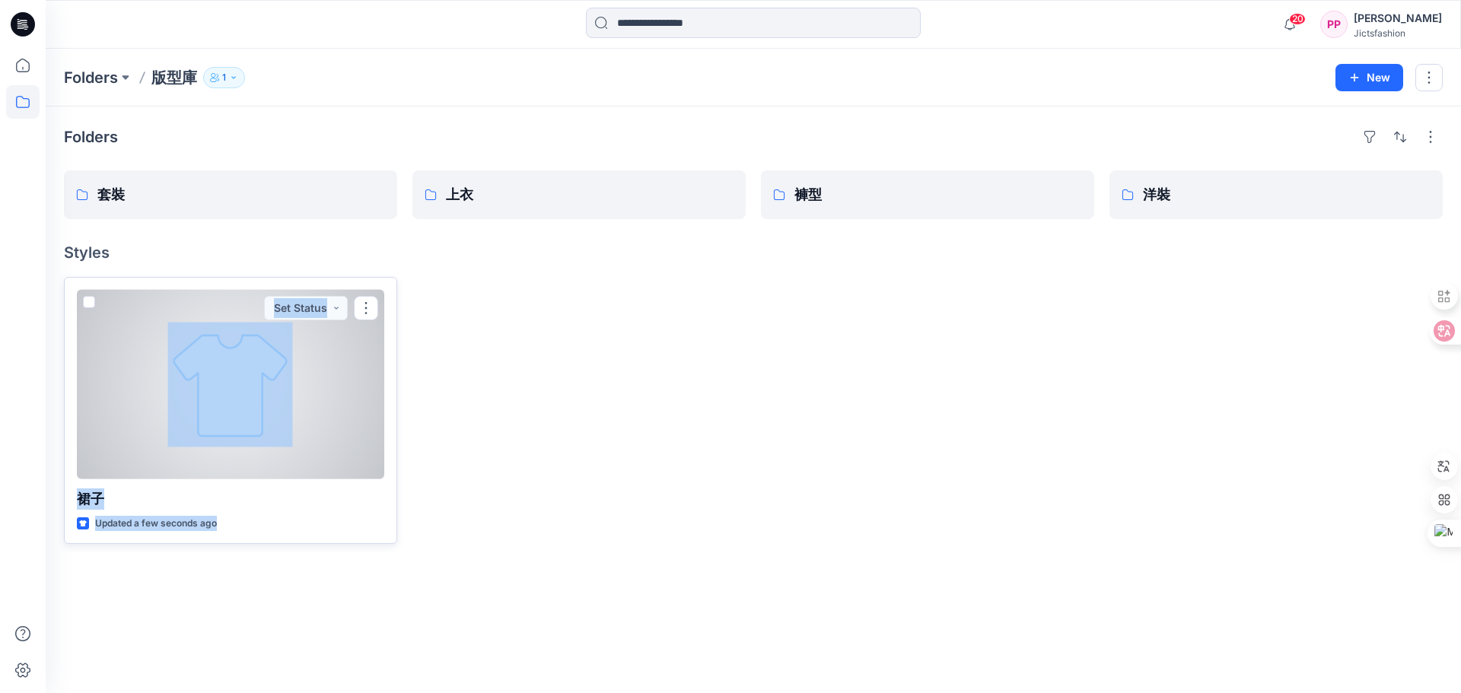
drag, startPoint x: 475, startPoint y: 314, endPoint x: 93, endPoint y: 329, distance: 383.0
click at [97, 338] on div "裙子 Updated a few seconds ago Set Status" at bounding box center [753, 410] width 1378 height 267
click at [90, 307] on span at bounding box center [89, 302] width 12 height 12
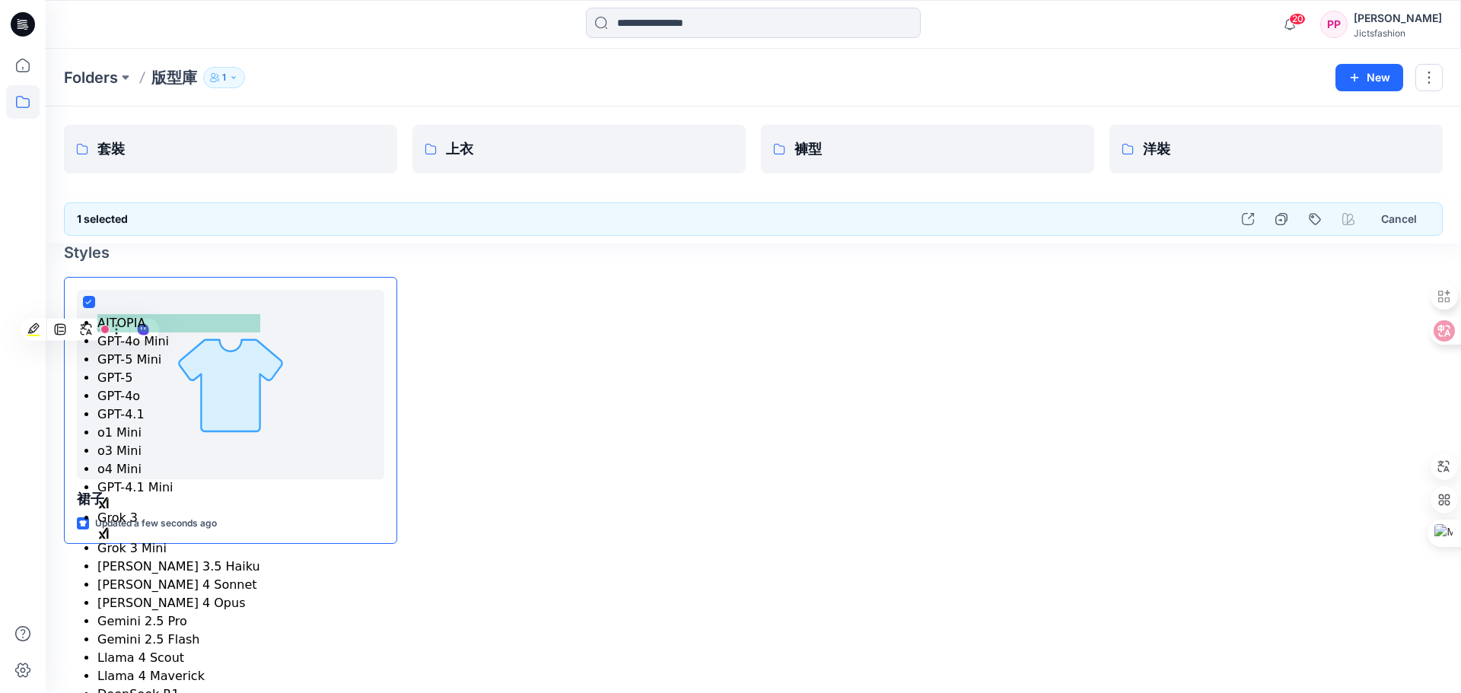
click at [1414, 68] on div "New" at bounding box center [1388, 77] width 107 height 27
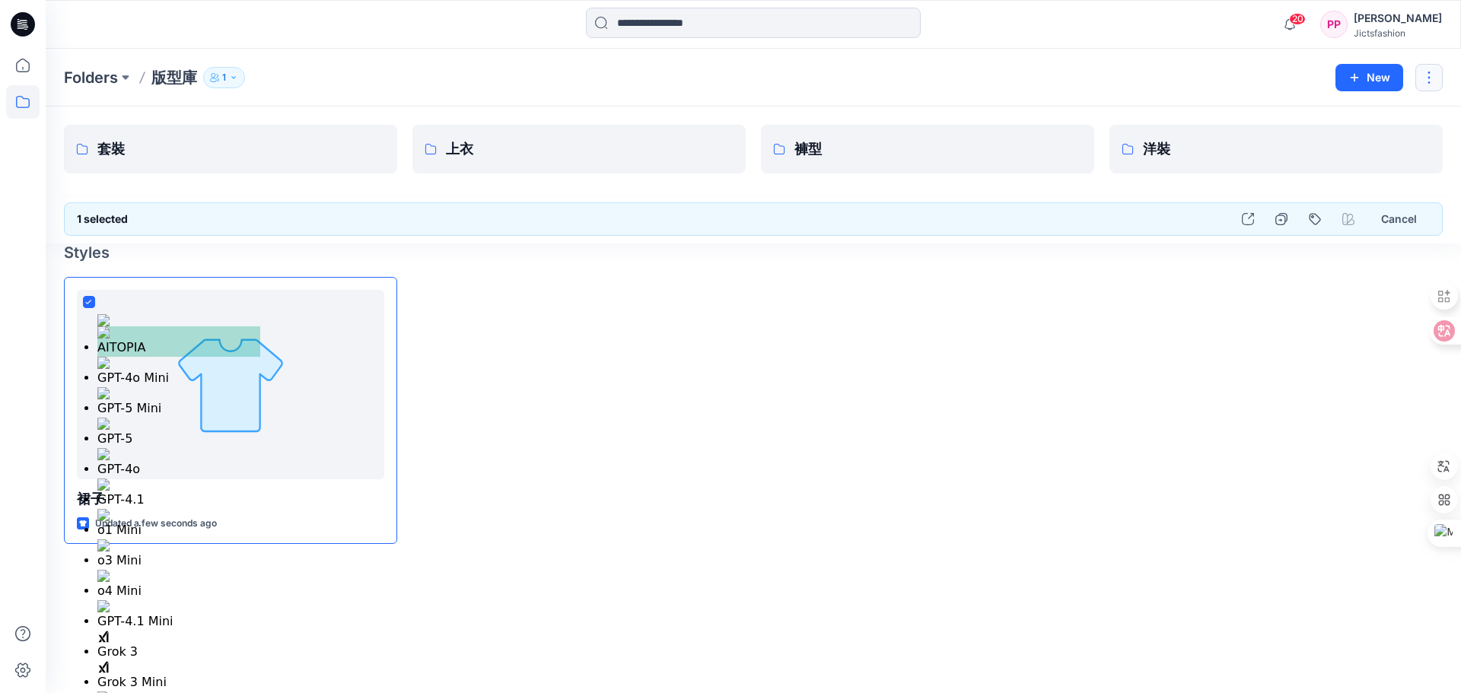
click at [1417, 72] on button "button" at bounding box center [1428, 77] width 27 height 27
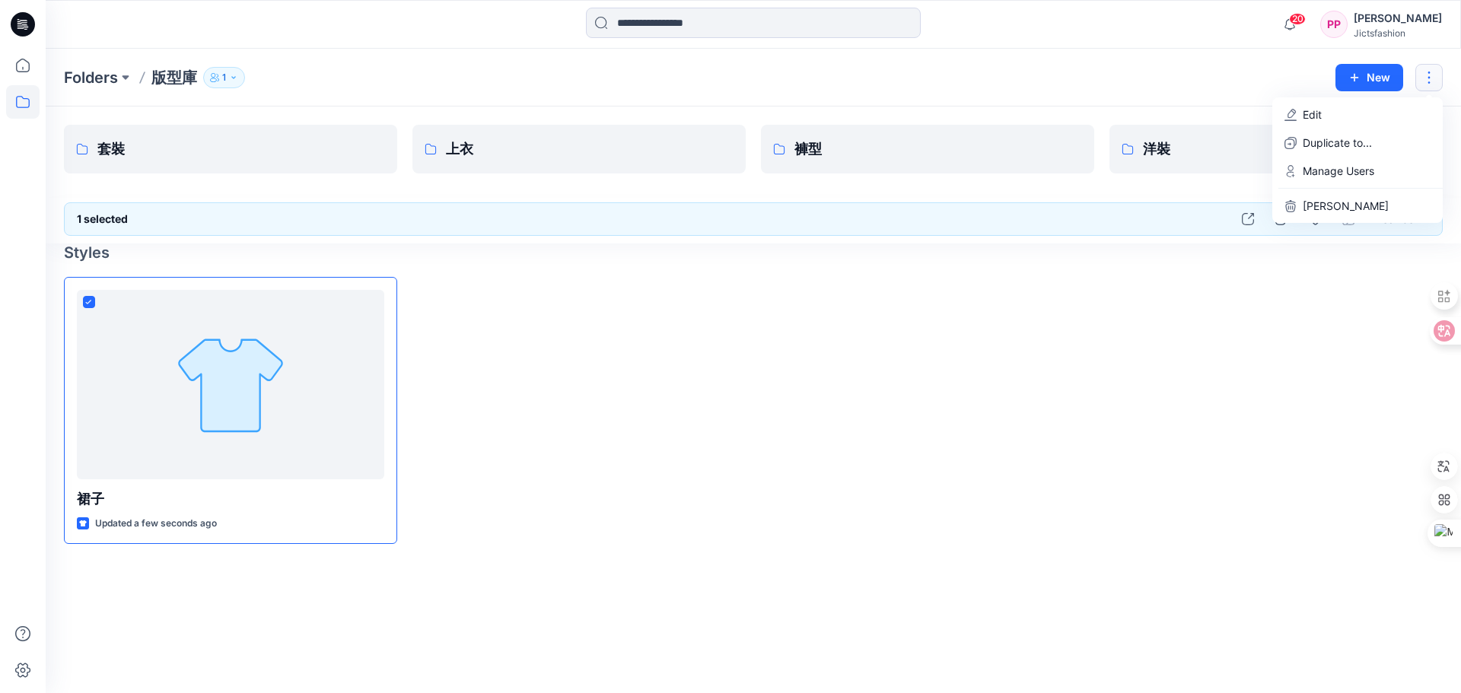
click at [600, 397] on div at bounding box center [578, 410] width 333 height 267
click at [1447, 78] on div "Folders 版型庫 1 New" at bounding box center [753, 78] width 1415 height 58
click at [1436, 81] on button "button" at bounding box center [1428, 77] width 27 height 27
click at [1348, 206] on p "[PERSON_NAME]" at bounding box center [1345, 206] width 86 height 16
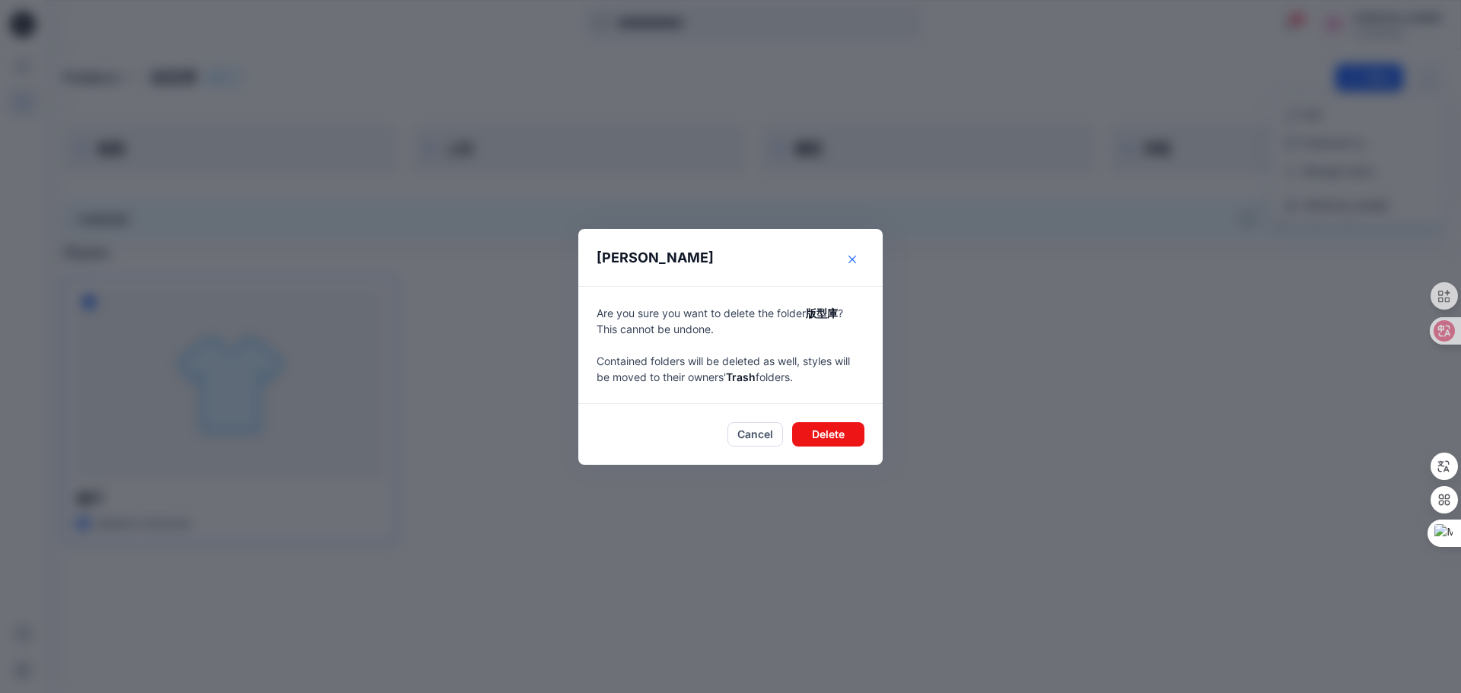
click at [857, 260] on button "Close" at bounding box center [852, 259] width 24 height 24
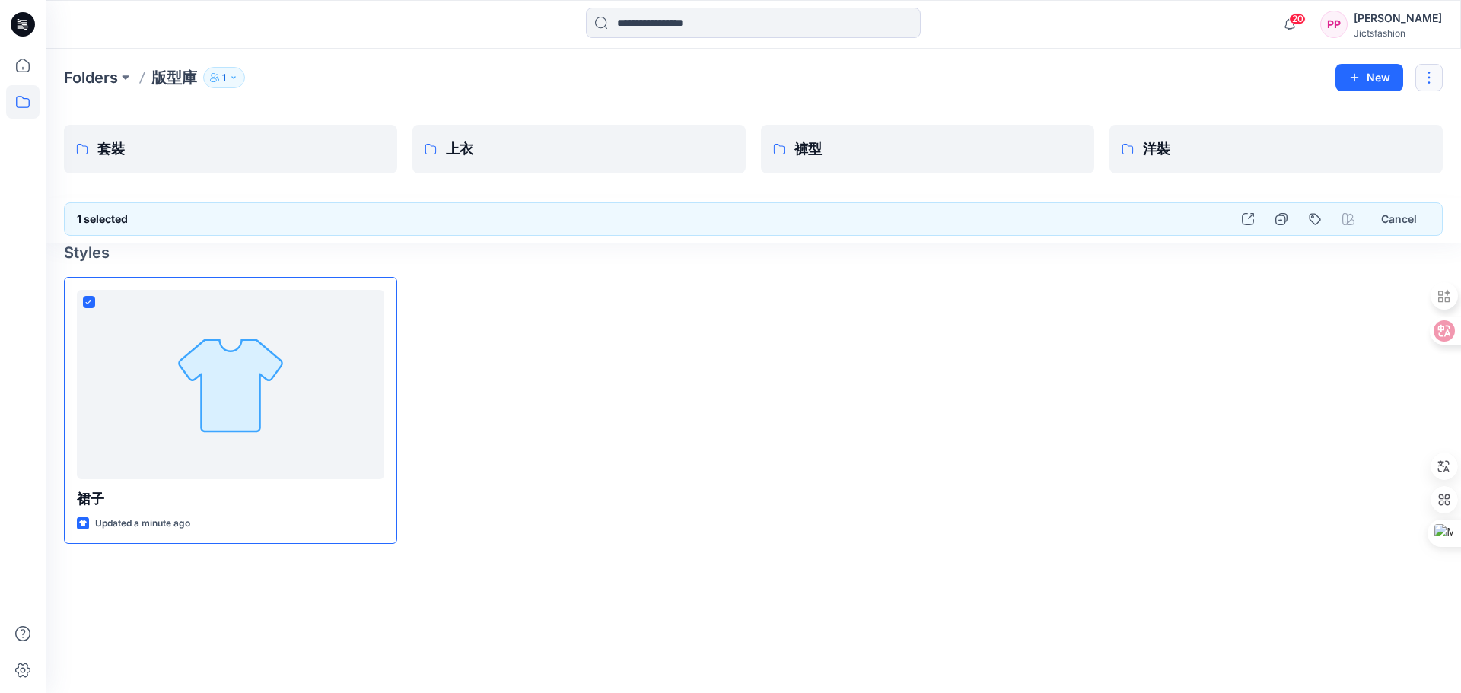
click at [1433, 71] on button "button" at bounding box center [1428, 77] width 27 height 27
click at [1034, 473] on div at bounding box center [927, 410] width 333 height 267
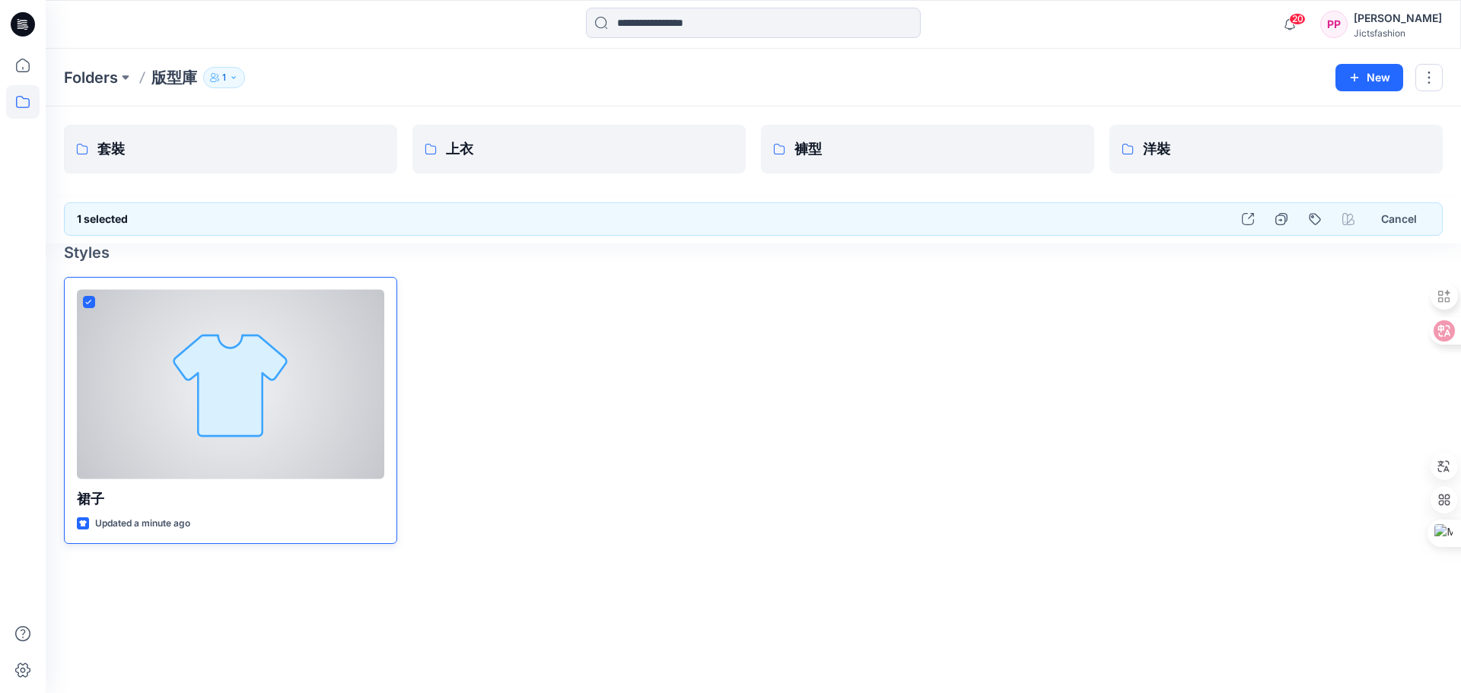
click at [84, 299] on span at bounding box center [89, 302] width 12 height 12
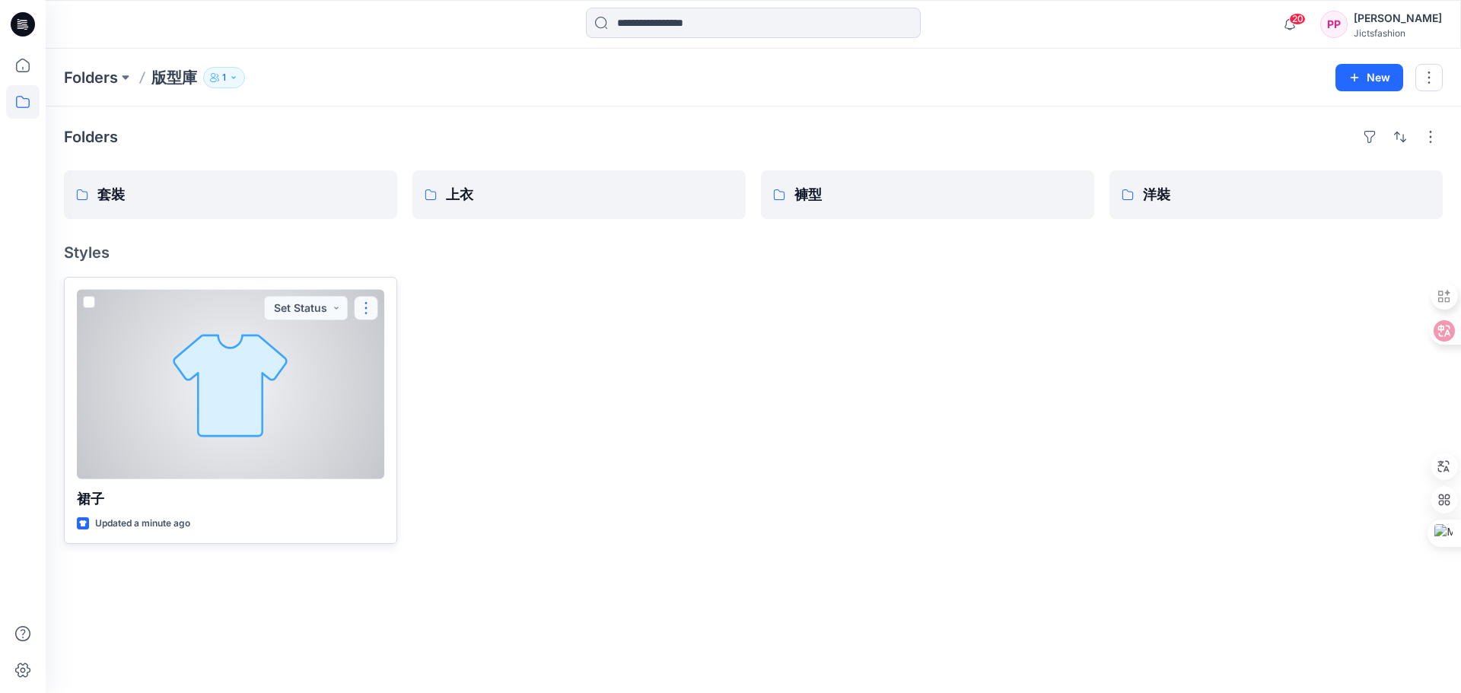
click at [361, 305] on button "button" at bounding box center [366, 308] width 24 height 24
click at [465, 420] on button "Duplicate to..." at bounding box center [439, 428] width 164 height 28
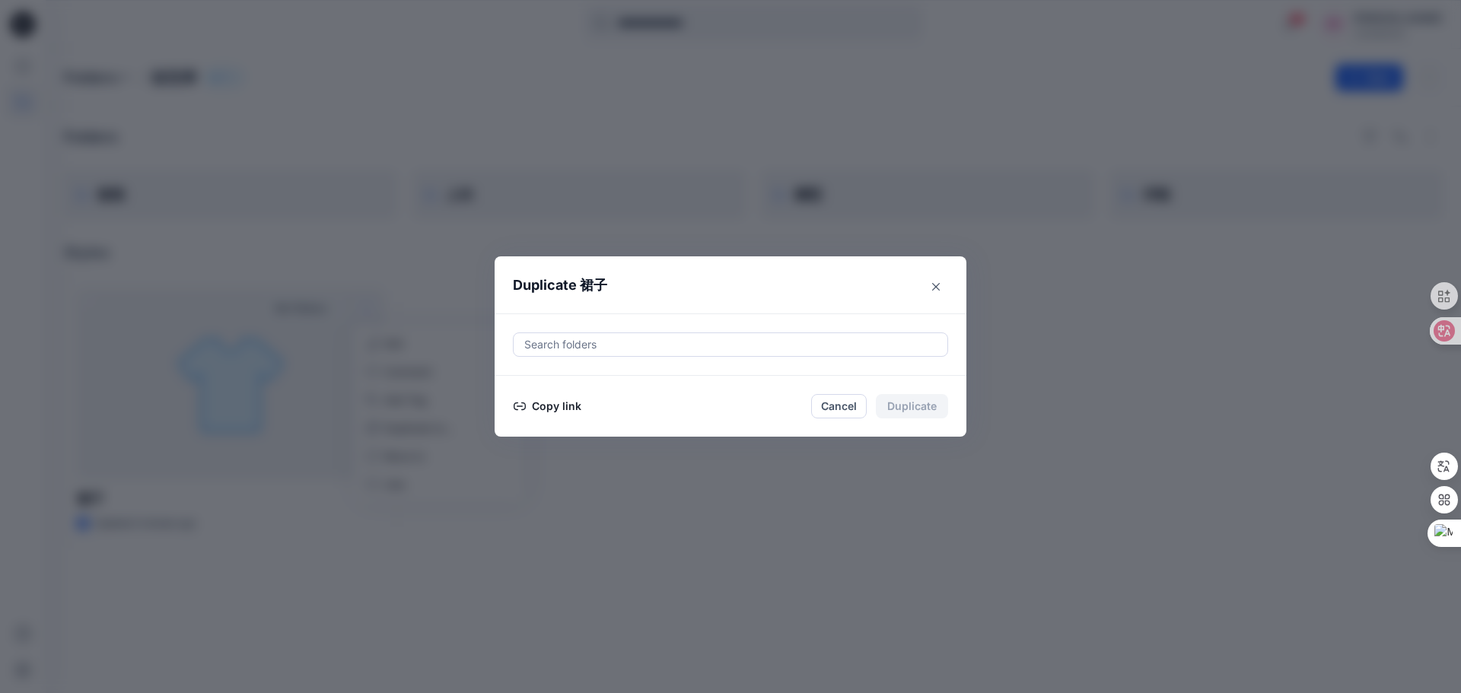
click at [948, 271] on section "Duplicate 裙子 Search folders Copy link Cancel Duplicate" at bounding box center [730, 346] width 472 height 181
click at [939, 283] on icon "Close" at bounding box center [936, 286] width 8 height 8
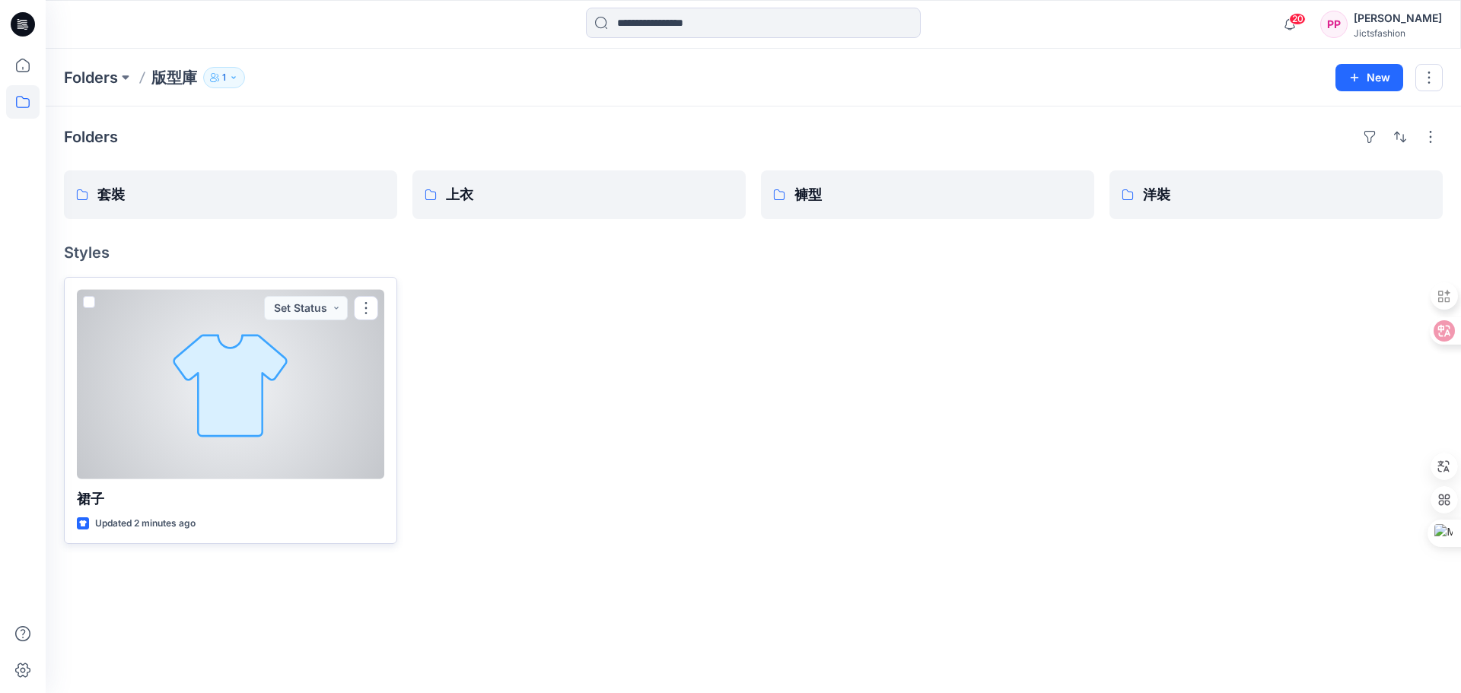
click at [91, 300] on span at bounding box center [89, 302] width 12 height 12
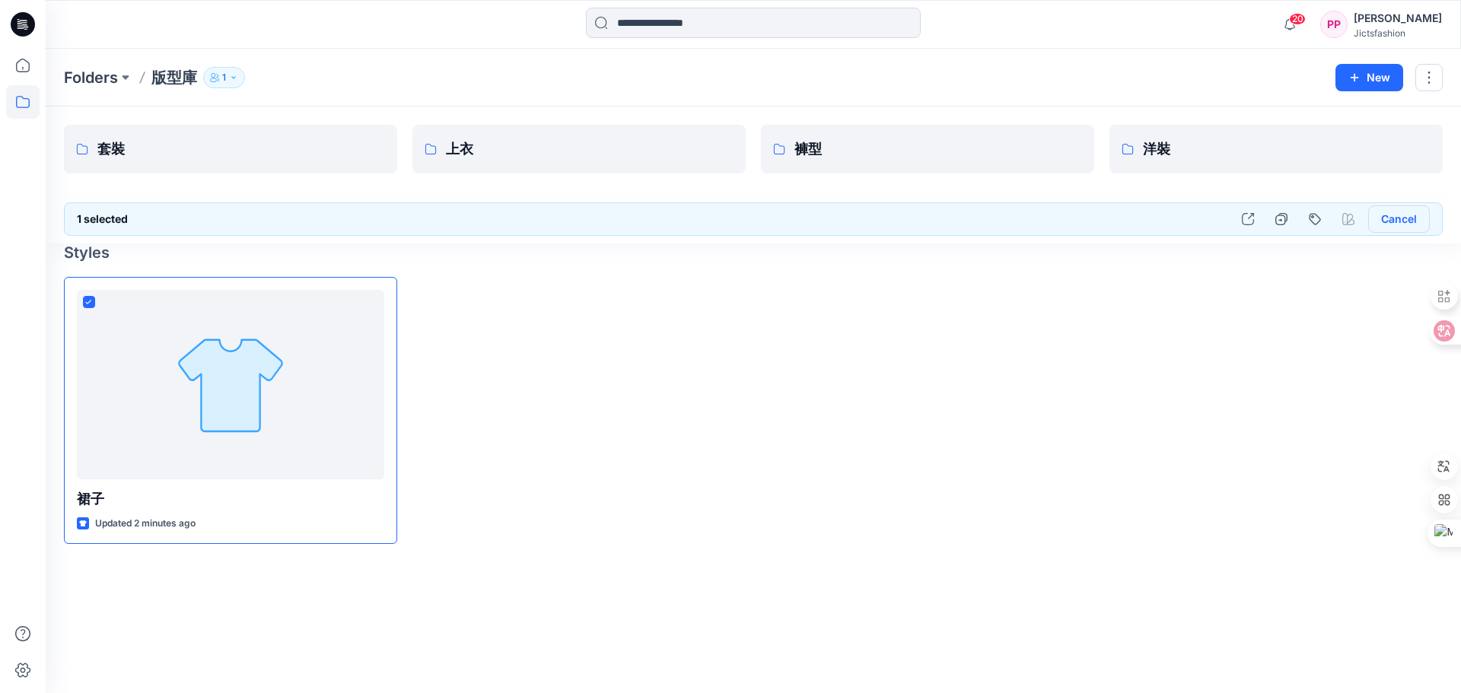
click at [1401, 210] on button "Cancel" at bounding box center [1399, 218] width 62 height 27
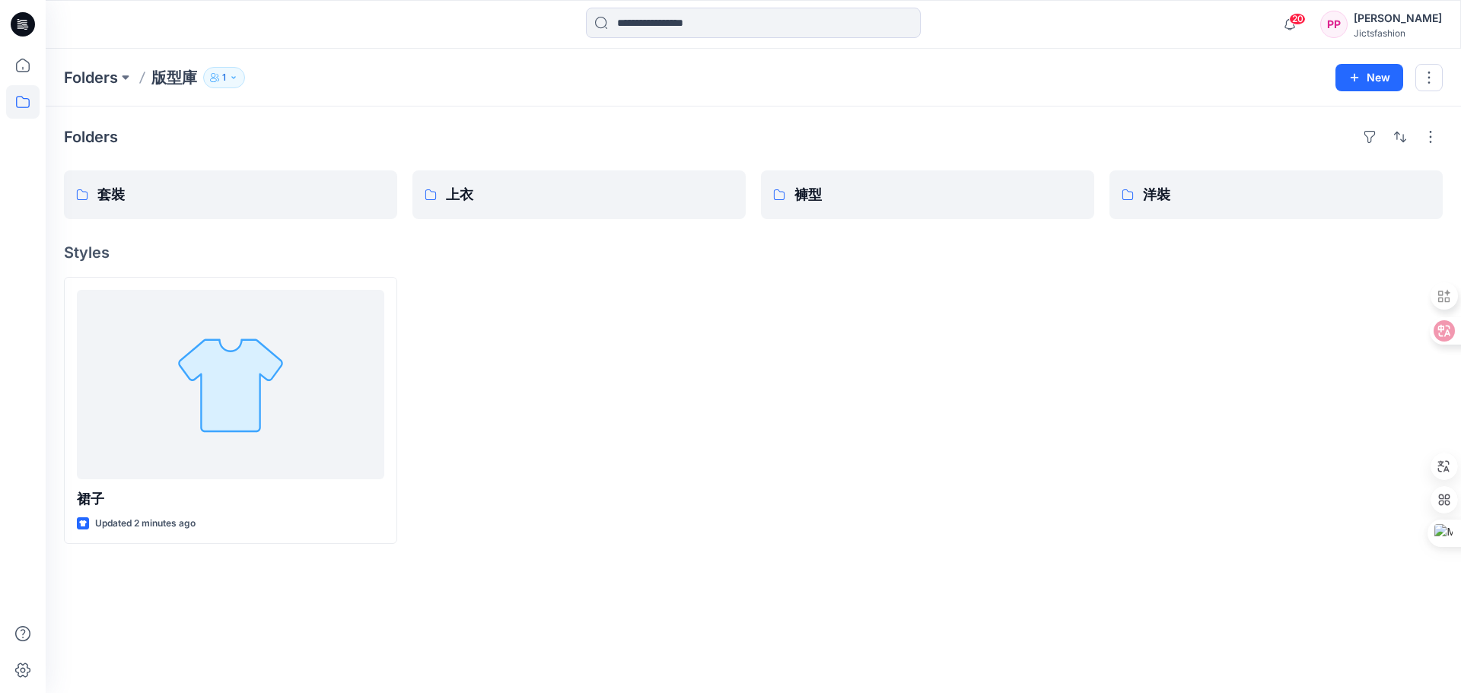
drag, startPoint x: 634, startPoint y: 363, endPoint x: 528, endPoint y: 351, distance: 106.4
click at [587, 358] on div at bounding box center [578, 410] width 333 height 267
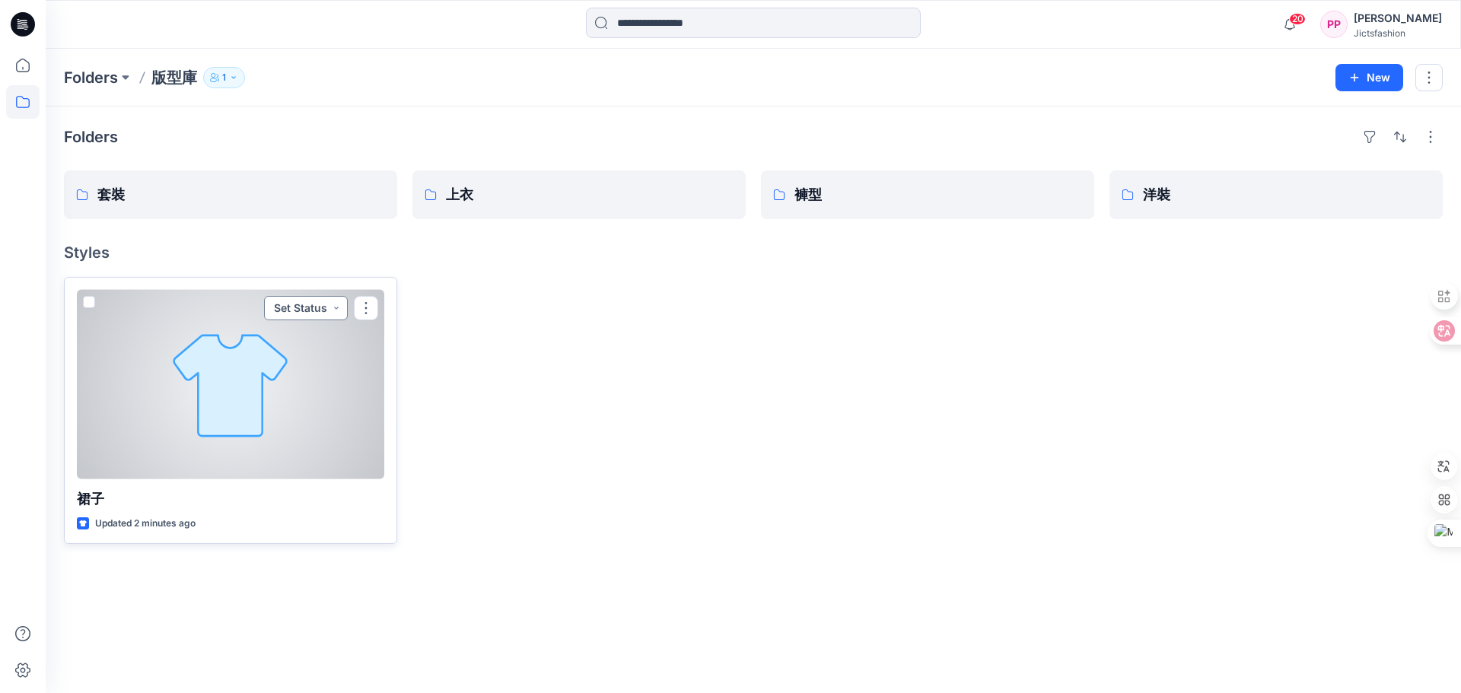
click at [340, 310] on button "Set Status" at bounding box center [306, 308] width 84 height 24
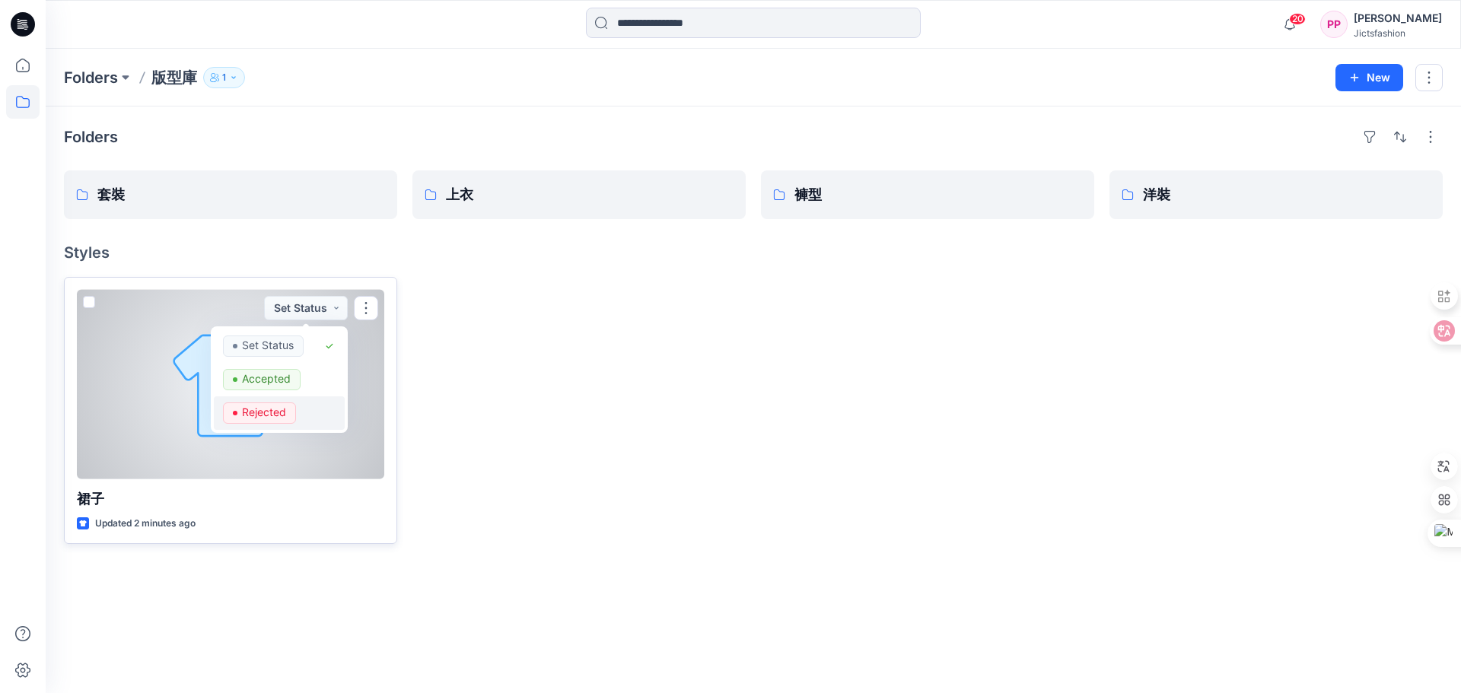
click at [300, 416] on div "Rejected" at bounding box center [279, 412] width 113 height 21
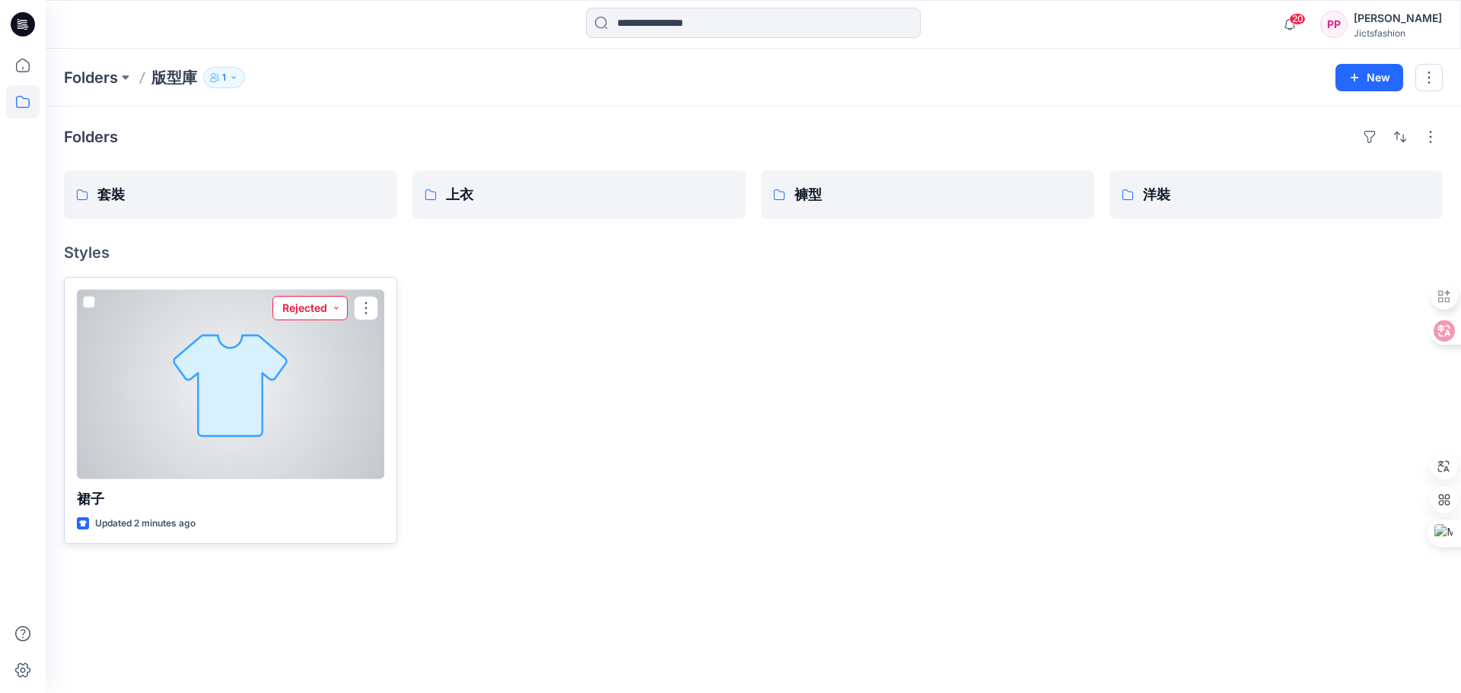
click at [324, 312] on button "Rejected" at bounding box center [309, 308] width 75 height 24
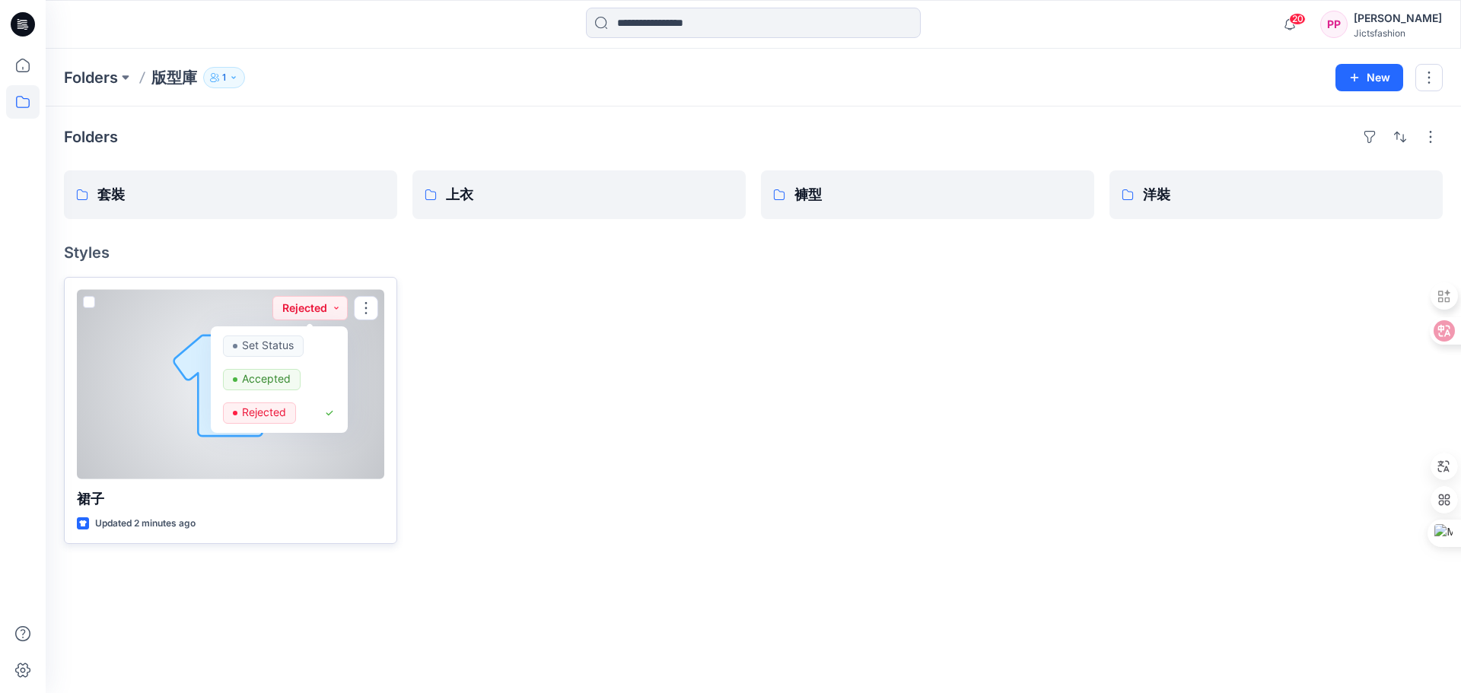
click at [386, 416] on div "裙子 Updated 2 minutes ago Rejected Set Status Accepted Rejected" at bounding box center [230, 410] width 333 height 267
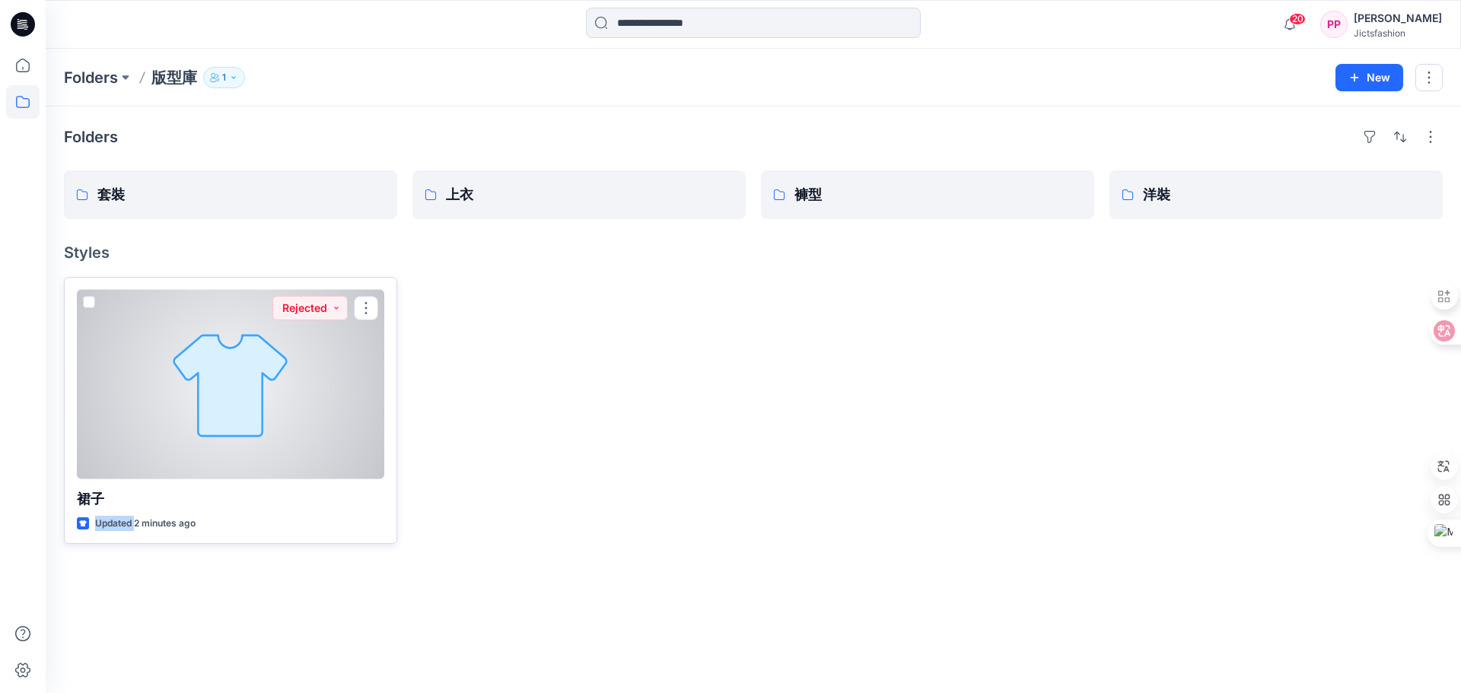
drag, startPoint x: 134, startPoint y: 536, endPoint x: 272, endPoint y: 447, distance: 165.0
click at [272, 488] on div "裙子 Updated 2 minutes ago Rejected" at bounding box center [230, 410] width 333 height 267
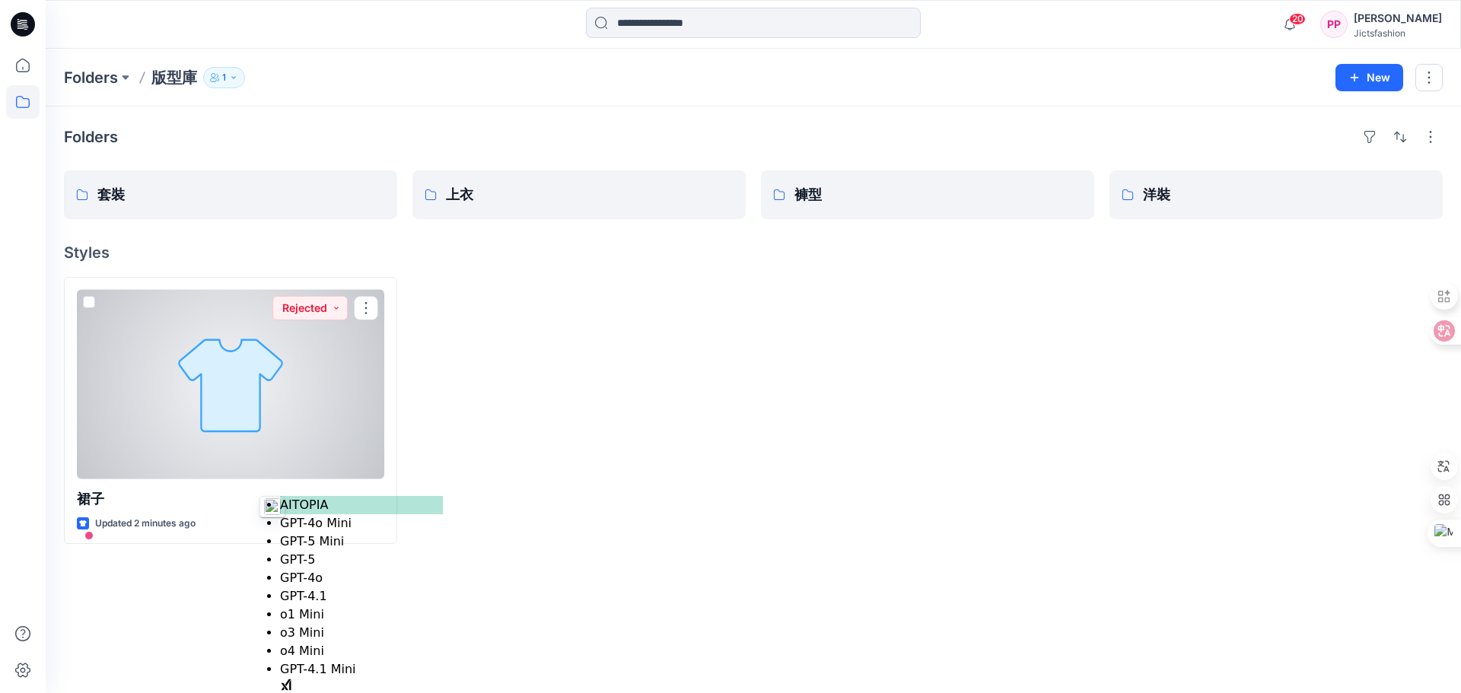
click at [422, 415] on div at bounding box center [578, 410] width 333 height 267
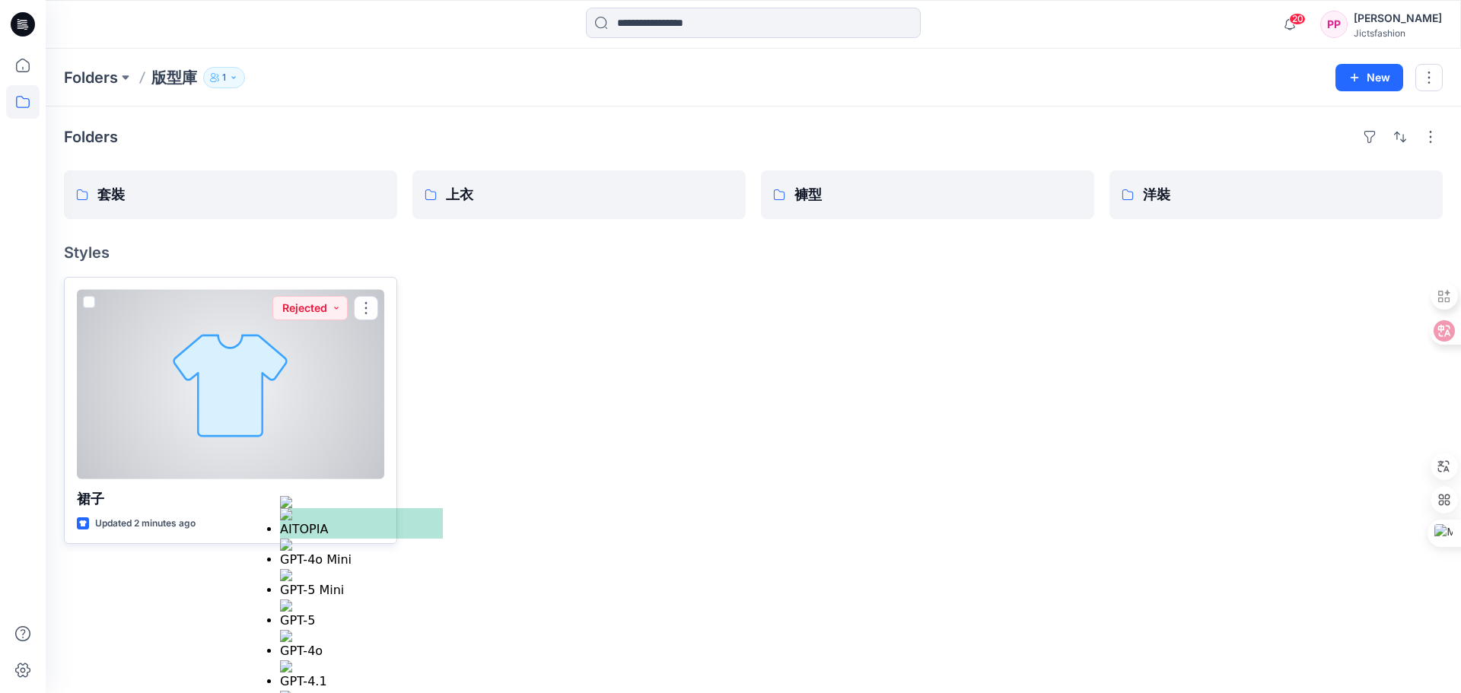
click at [275, 428] on div at bounding box center [230, 384] width 307 height 189
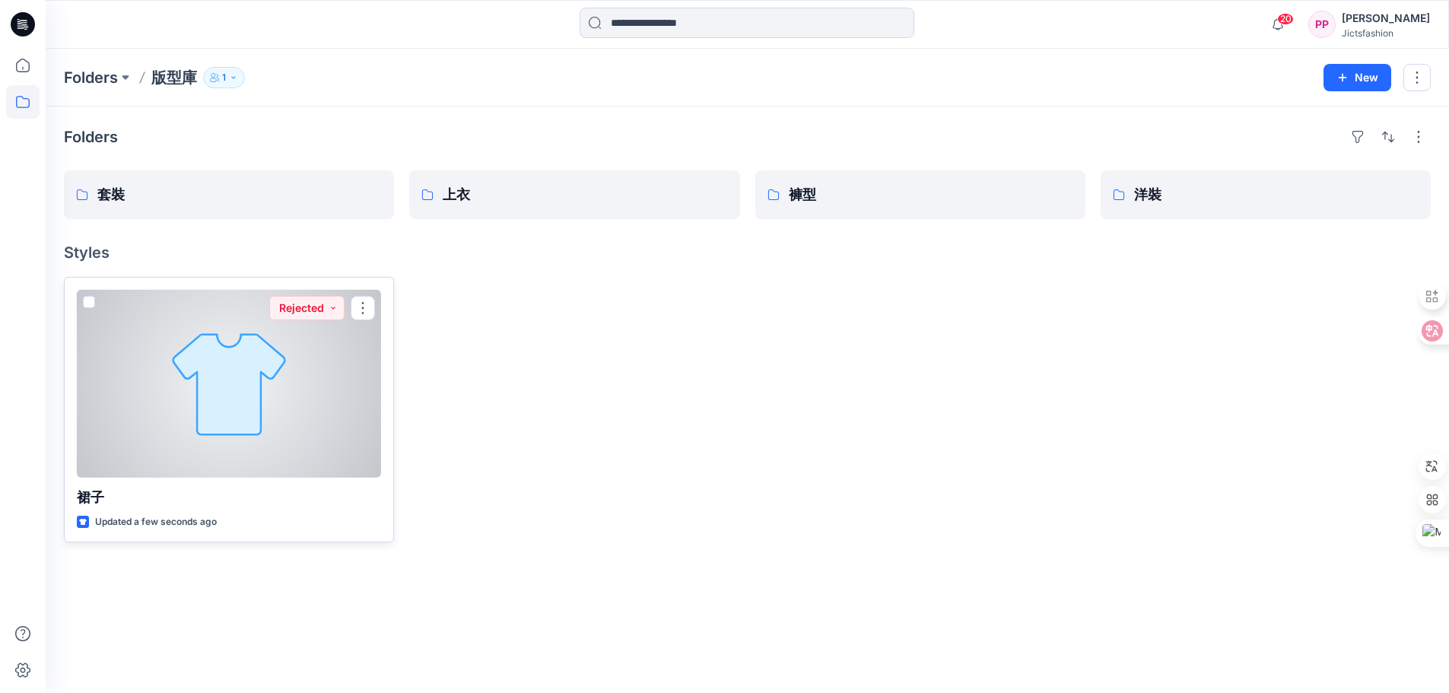
click at [90, 301] on span at bounding box center [89, 302] width 12 height 12
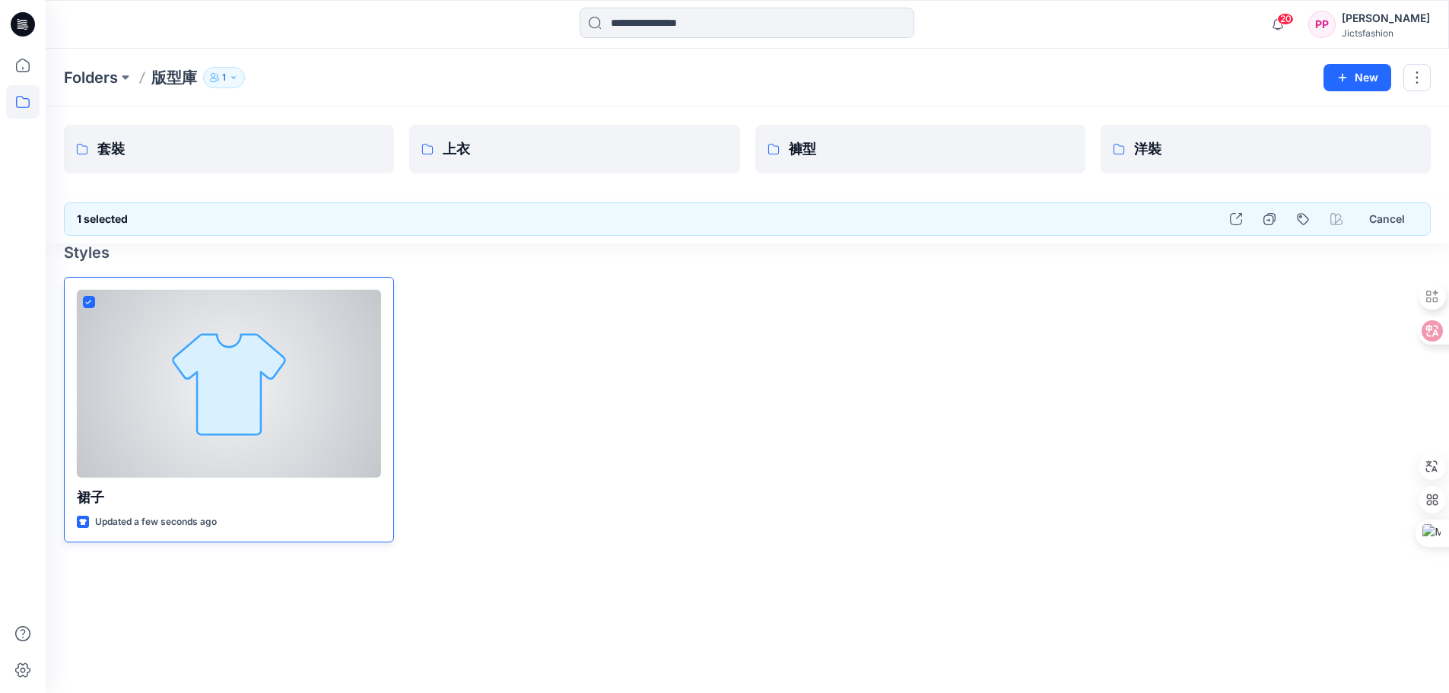
click at [85, 300] on icon at bounding box center [88, 302] width 7 height 5
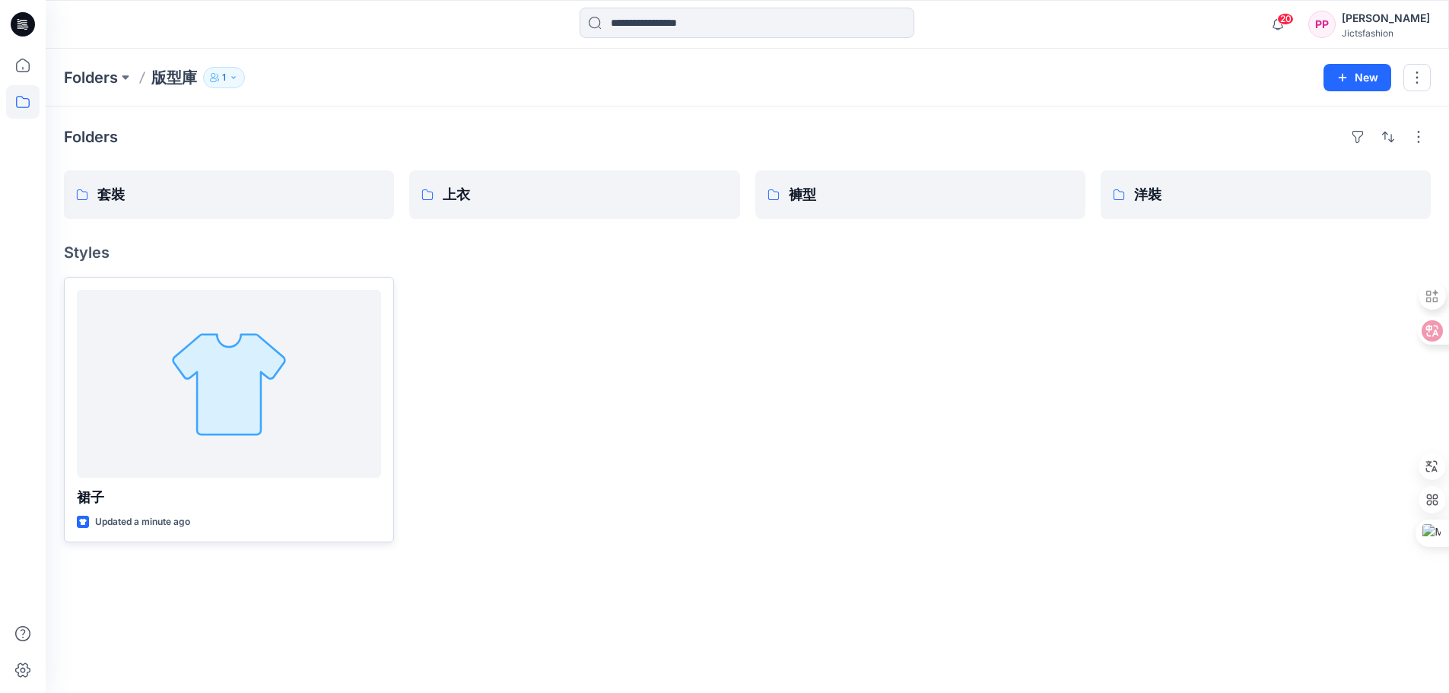
click at [400, 307] on div "裙子 Updated a minute ago" at bounding box center [747, 409] width 1367 height 265
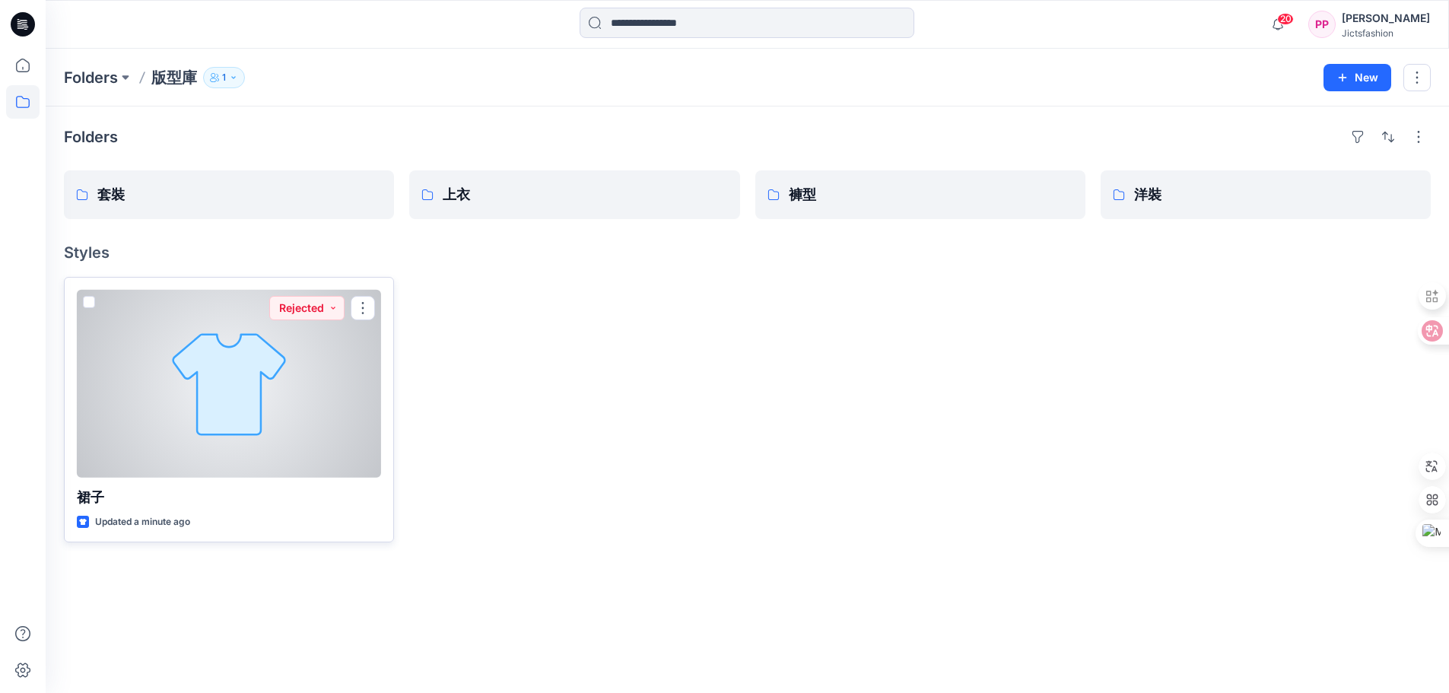
click at [362, 307] on button "button" at bounding box center [363, 308] width 24 height 24
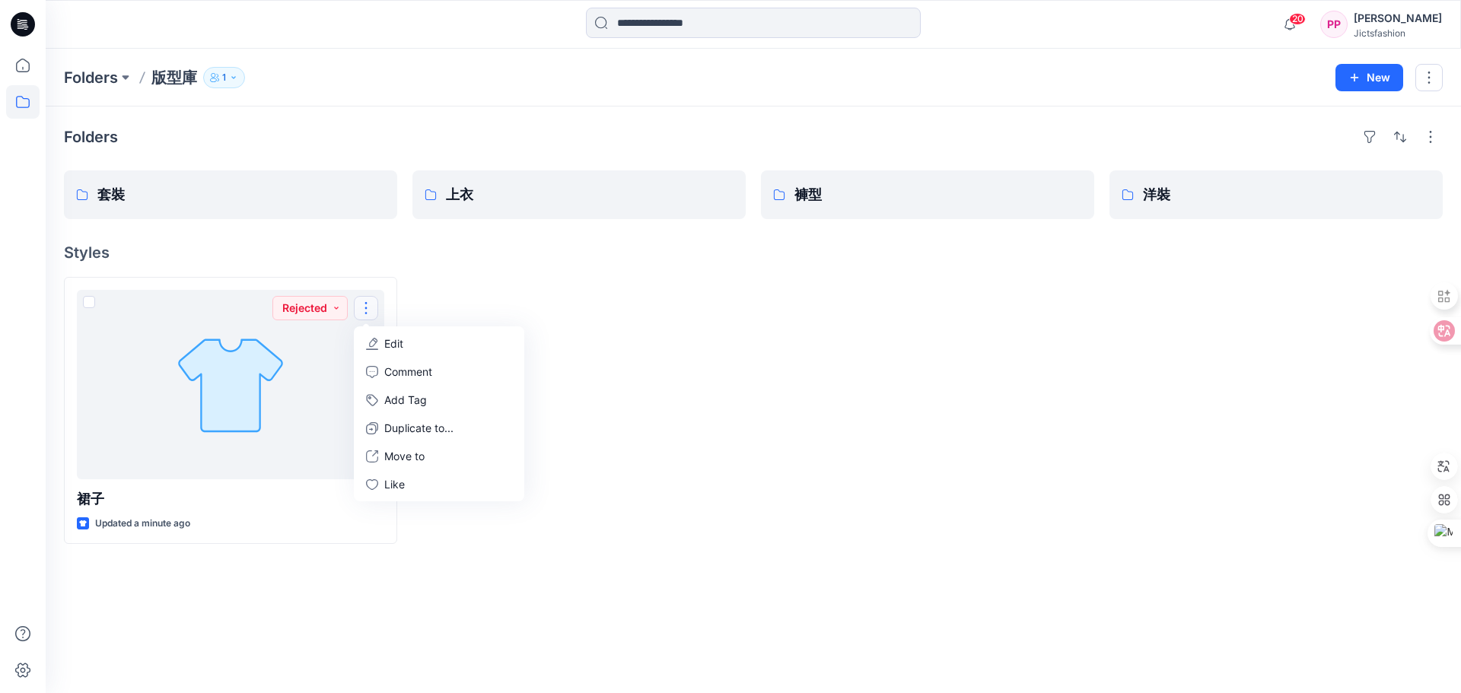
drag, startPoint x: 488, startPoint y: 313, endPoint x: 680, endPoint y: 312, distance: 192.5
click at [523, 312] on div at bounding box center [578, 410] width 333 height 267
drag, startPoint x: 1152, startPoint y: 377, endPoint x: 1429, endPoint y: 218, distance: 319.6
click at [1245, 365] on div at bounding box center [1275, 410] width 333 height 267
click at [1367, 85] on button "New" at bounding box center [1369, 77] width 68 height 27
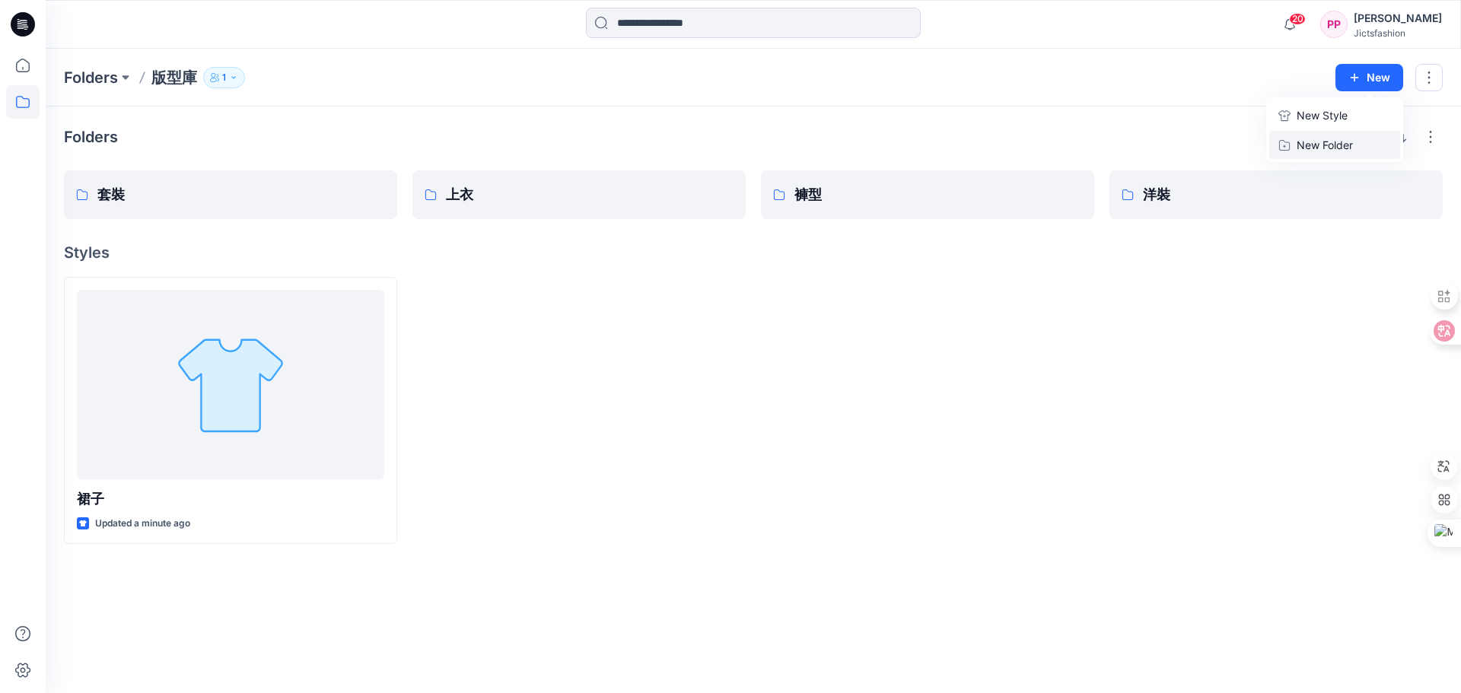
click at [1363, 139] on button "New Folder" at bounding box center [1334, 145] width 131 height 28
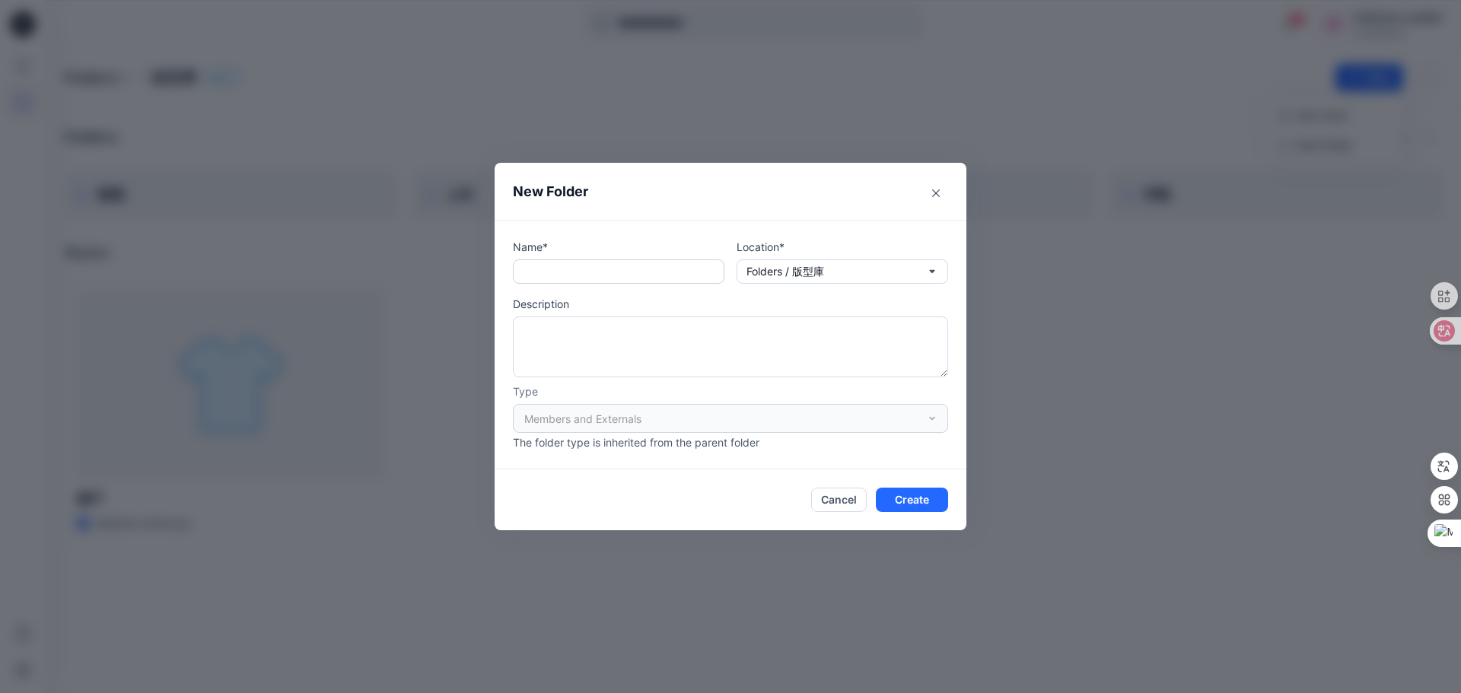
click at [682, 261] on input "text" at bounding box center [618, 271] width 211 height 24
type input "**"
click at [914, 494] on button "Create" at bounding box center [912, 500] width 72 height 24
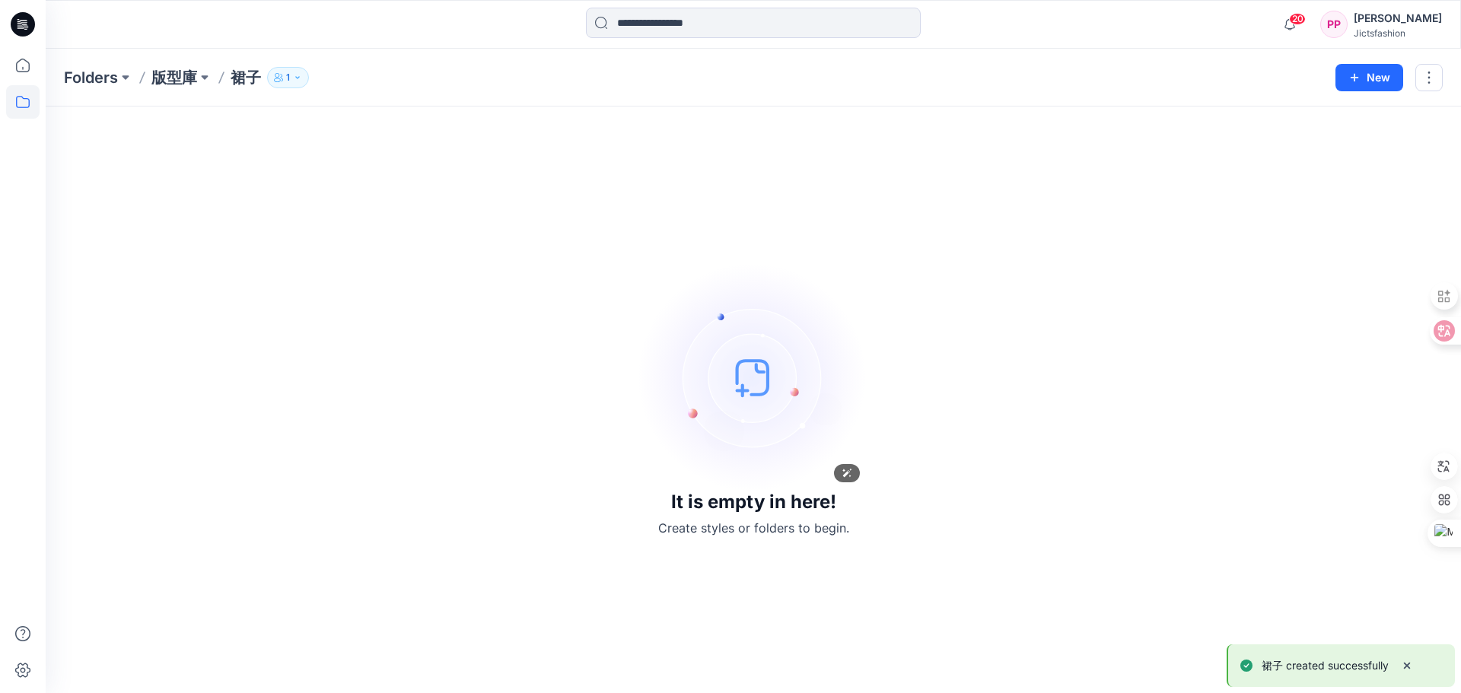
click at [766, 318] on img at bounding box center [753, 377] width 228 height 228
